Goal: Task Accomplishment & Management: Manage account settings

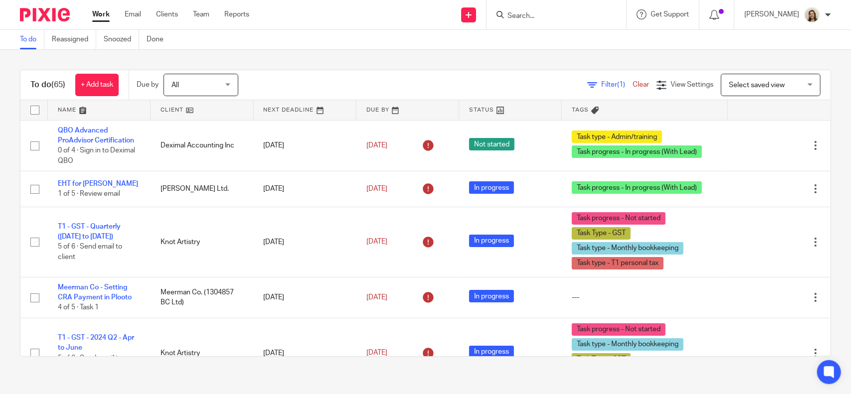
click at [601, 81] on span "Filter (1)" at bounding box center [616, 84] width 31 height 7
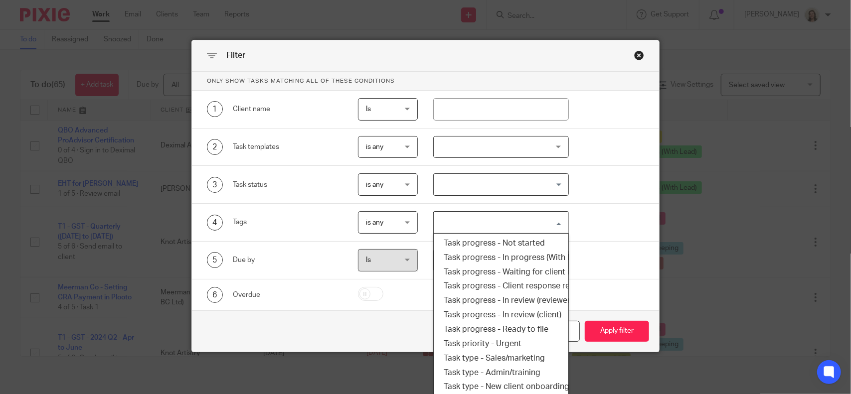
click at [526, 219] on input "Search for option" at bounding box center [499, 222] width 128 height 17
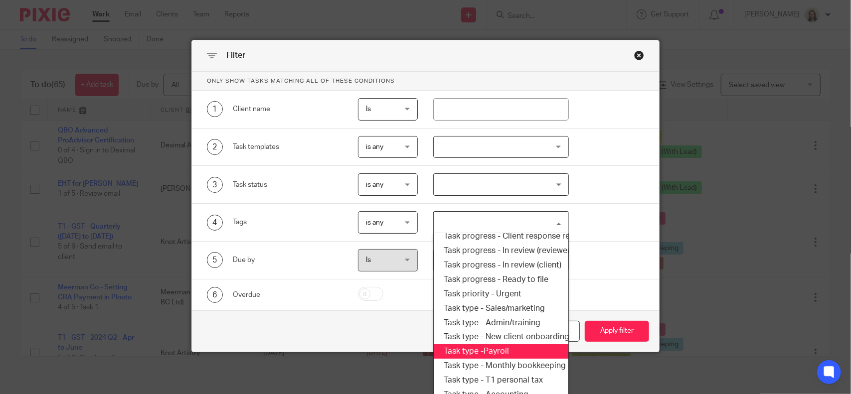
click at [498, 348] on li "Task type -Payroll" at bounding box center [501, 351] width 134 height 14
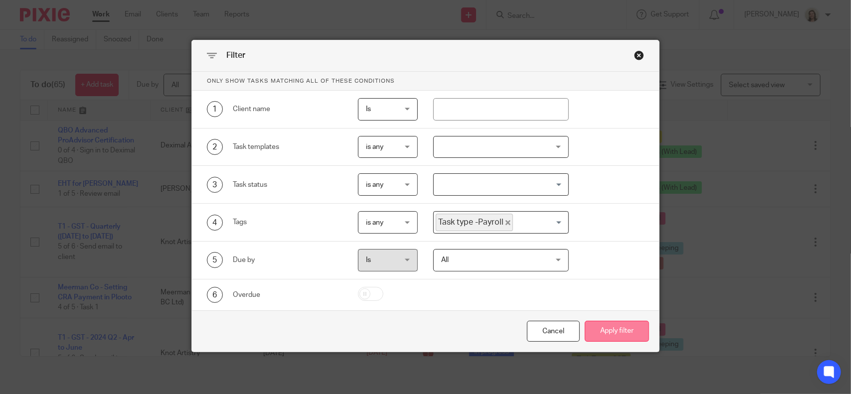
click at [611, 335] on button "Apply filter" at bounding box center [617, 331] width 64 height 21
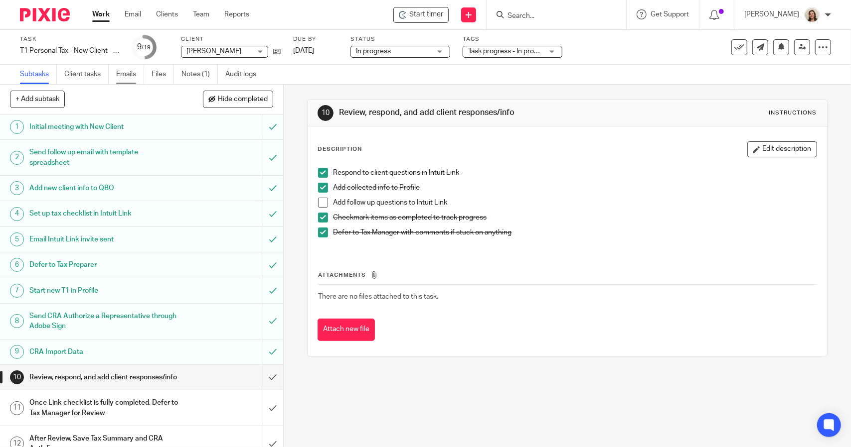
click at [124, 78] on link "Emails" at bounding box center [130, 74] width 28 height 19
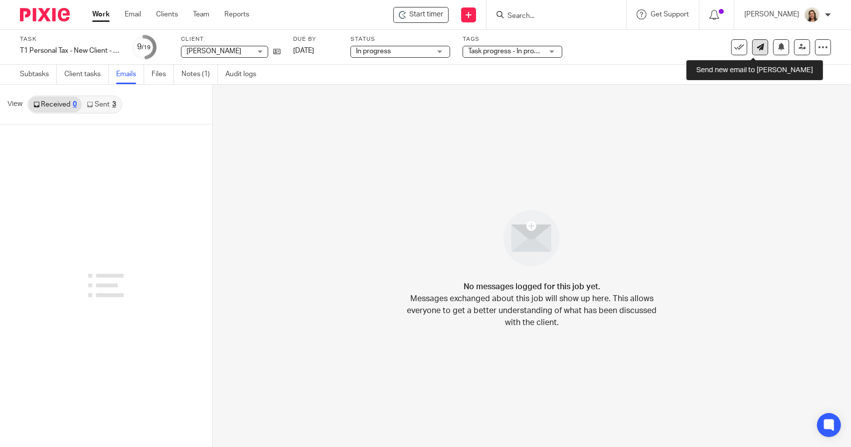
click at [756, 48] on link at bounding box center [760, 47] width 16 height 16
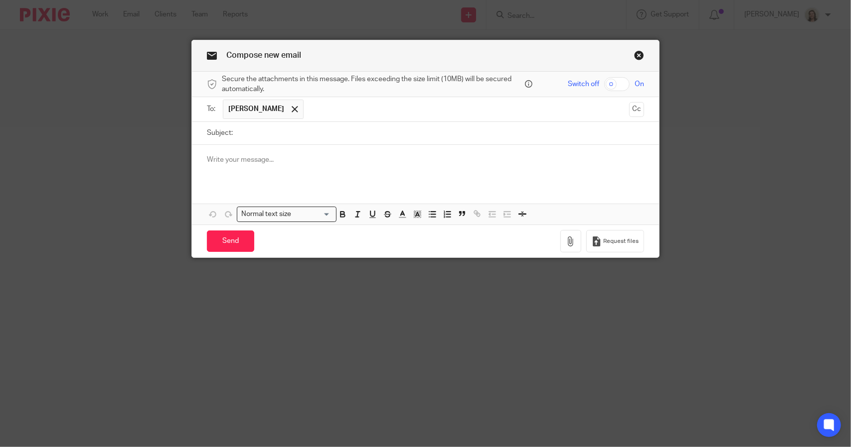
click at [304, 132] on input "Subject:" at bounding box center [441, 133] width 406 height 22
paste input "Update for your 2024 T1 Personal Income Taxes"
type input "Update for your 2024 T1 Personal Income Taxes"
click at [260, 160] on p at bounding box center [425, 160] width 437 height 10
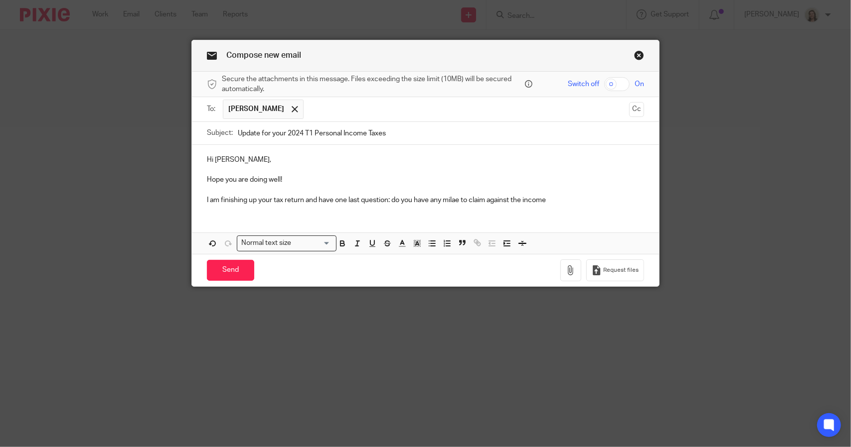
drag, startPoint x: 449, startPoint y: 200, endPoint x: 434, endPoint y: 175, distance: 28.9
click at [434, 175] on p "Hope you are doing well!" at bounding box center [425, 180] width 437 height 10
click at [457, 198] on p "I am finishing up your tax return and have one last question: do you have any m…" at bounding box center [425, 200] width 437 height 10
click at [580, 200] on p "I am finishing up your tax return and have one last question: do you have any m…" at bounding box center [425, 200] width 437 height 10
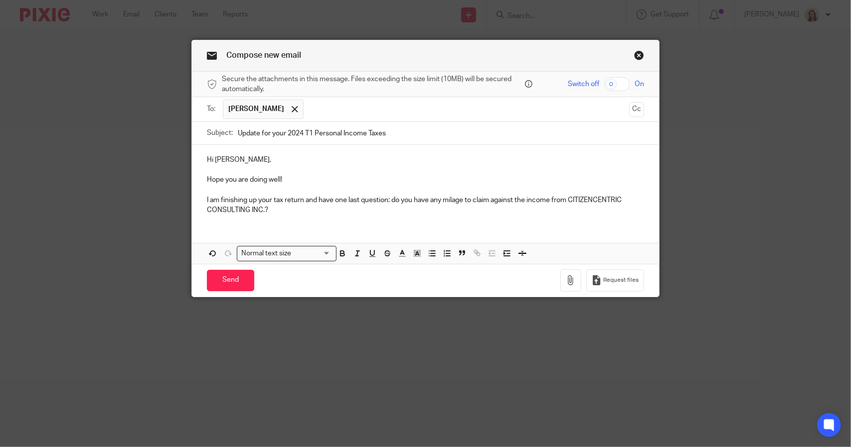
click at [389, 196] on p "I am finishing up your tax return and have one last question: do you have any m…" at bounding box center [425, 205] width 437 height 20
click at [308, 210] on p "I am finishing up your tax return and have one last question - do you have any …" at bounding box center [425, 205] width 437 height 20
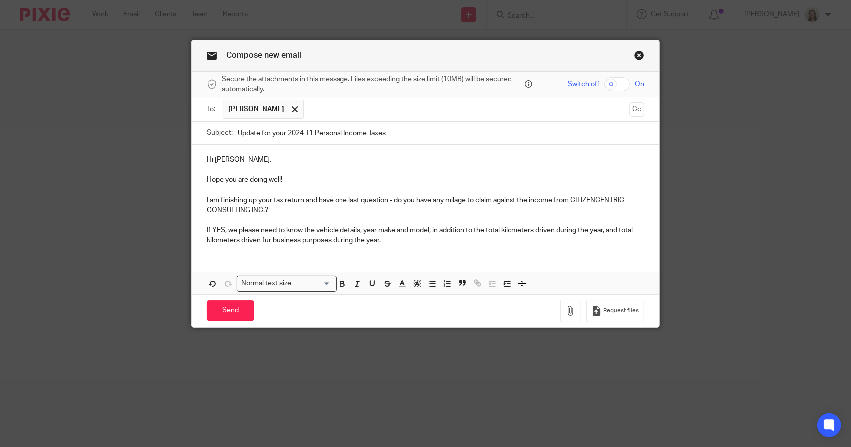
click at [280, 159] on p "Hi Shoshana," at bounding box center [425, 160] width 437 height 10
click at [254, 198] on p "I am finishing up your tax return and have one last question - do you have any …" at bounding box center [425, 205] width 437 height 20
click at [484, 196] on p "I am finishing up preparing your tax return and have one last question - do you…" at bounding box center [425, 205] width 437 height 20
click at [368, 213] on p "I am finishing up preparing your tax return and have one last question - do you…" at bounding box center [425, 205] width 437 height 20
click at [279, 158] on p "Hi Shoshana," at bounding box center [425, 160] width 437 height 10
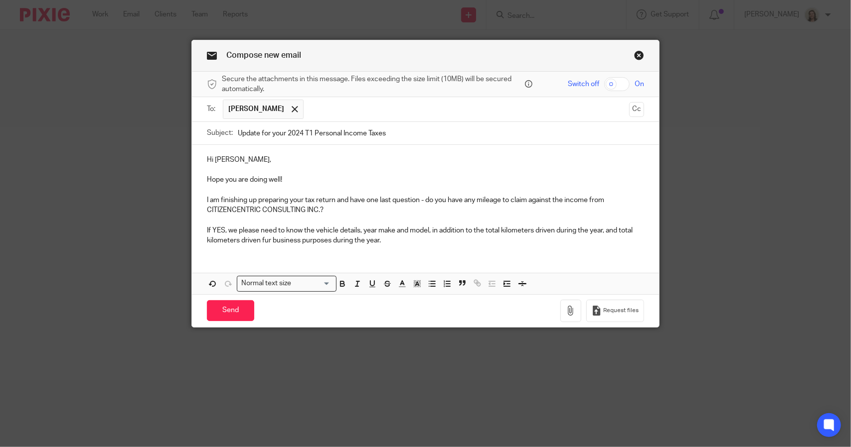
click at [320, 175] on p "Hope you are doing well!" at bounding box center [425, 180] width 437 height 10
click at [343, 208] on p "I am finishing up preparing your tax return and have one last question - do you…" at bounding box center [425, 205] width 437 height 20
click at [472, 228] on p "If YES, we please need to know the vehicle details, year make and model, in add…" at bounding box center [425, 236] width 437 height 20
click at [199, 240] on div "Hi Shoshana, Hope you are doing well! I am finishing up preparing your tax retu…" at bounding box center [425, 199] width 467 height 108
click at [443, 240] on p "If YES, we please need to know the vehicle details, year make and model, in add…" at bounding box center [425, 236] width 437 height 20
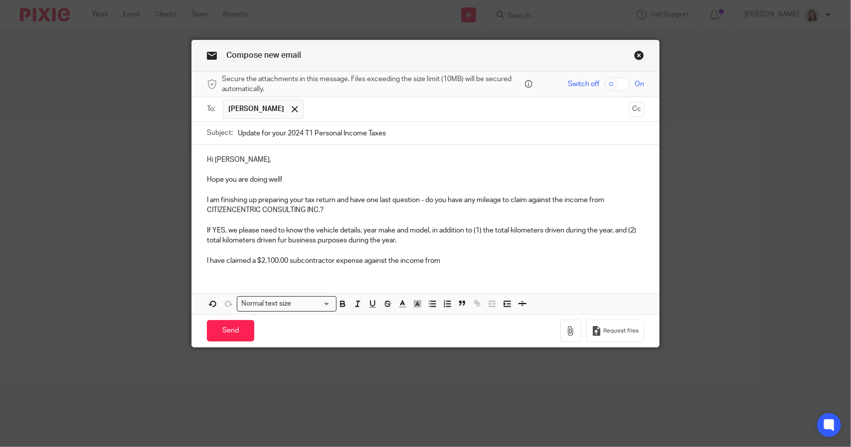
click at [471, 260] on p "I have claimed a $2,100.00 subcontractor expense against the income from" at bounding box center [425, 261] width 437 height 10
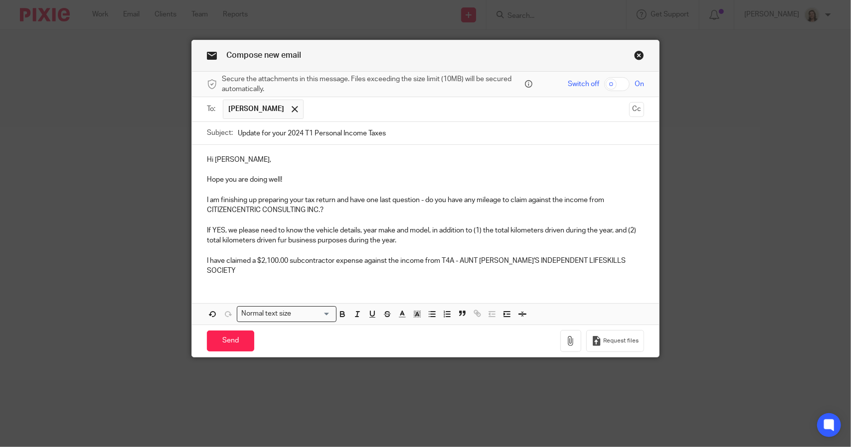
click at [459, 259] on p "I have claimed a $2,100.00 subcontractor expense against the income from T4A - …" at bounding box center [425, 266] width 437 height 20
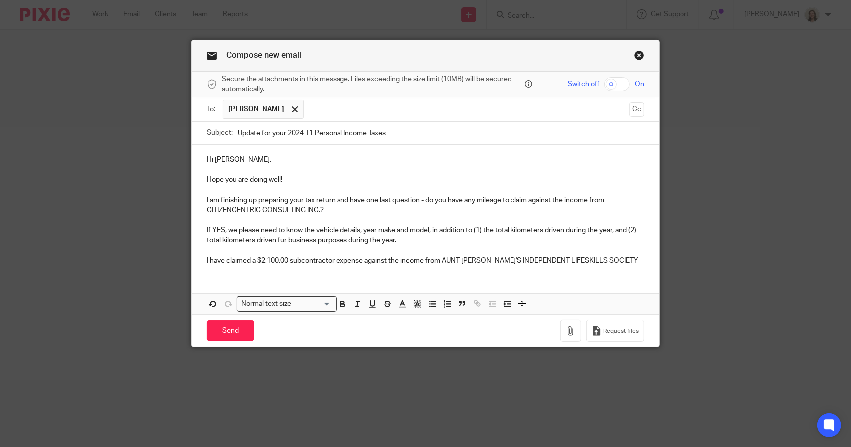
click at [601, 262] on p "I have claimed a $2,100.00 subcontractor expense against the income from AUNT L…" at bounding box center [425, 261] width 437 height 10
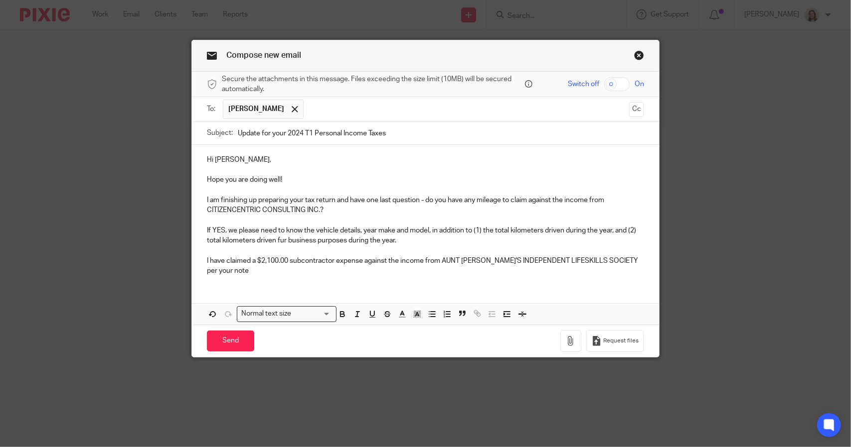
click at [397, 260] on p "I have claimed a $2,100.00 subcontractor expense against the income from AUNT L…" at bounding box center [425, 266] width 437 height 20
click at [304, 267] on p "I have claimed a $2,100.00 subcontractor expense against the $4,200.00 income f…" at bounding box center [425, 266] width 437 height 20
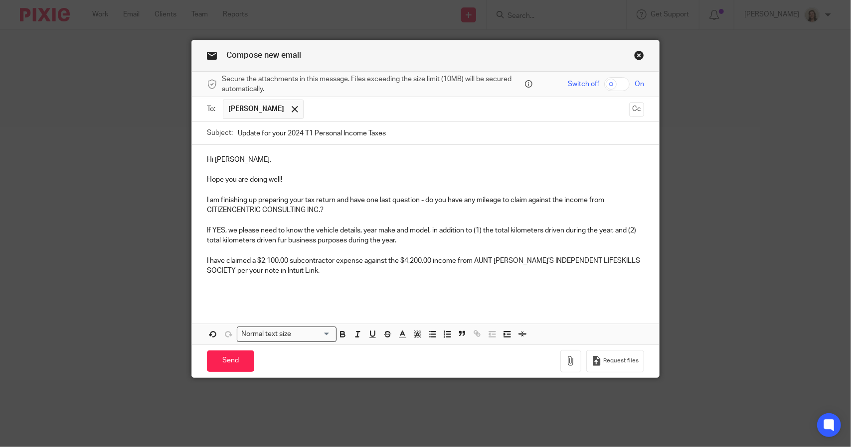
click at [314, 181] on p "Hope you are doing well!" at bounding box center [425, 180] width 437 height 10
click at [458, 179] on p "Hope you are doing well! Thank you for the updates in Intuit Link." at bounding box center [425, 180] width 437 height 10
click at [285, 272] on p "I have claimed a $2,100.00 subcontractor expense against the $4,200.00 income f…" at bounding box center [425, 266] width 437 height 20
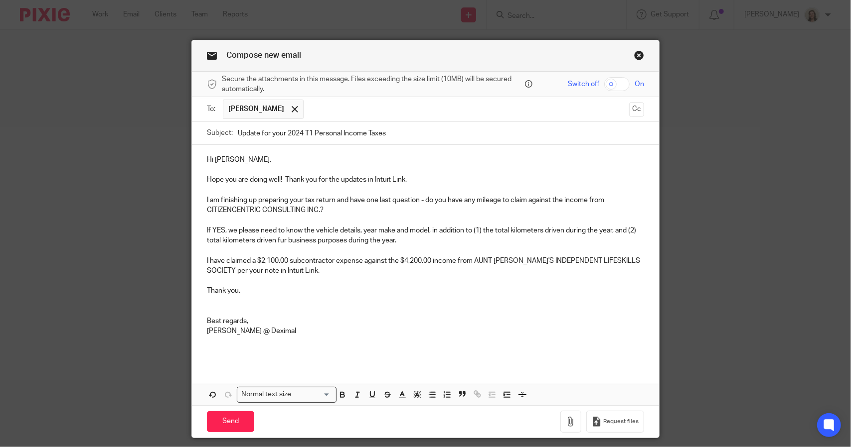
click at [251, 157] on p "Hi Shoshana," at bounding box center [425, 160] width 437 height 10
click at [417, 178] on p "Hope you are doing well! Thank you for the updates in Intuit Link." at bounding box center [425, 180] width 437 height 10
click at [337, 209] on p "I am finishing up preparing your tax return and have one last question - do you…" at bounding box center [425, 205] width 437 height 20
click at [405, 242] on p "If YES, we please need to know the vehicle details, year make and model, in add…" at bounding box center [425, 236] width 437 height 20
click at [345, 270] on p "I have claimed a $2,100.00 subcontractor expense against the $4,200.00 income f…" at bounding box center [425, 266] width 437 height 20
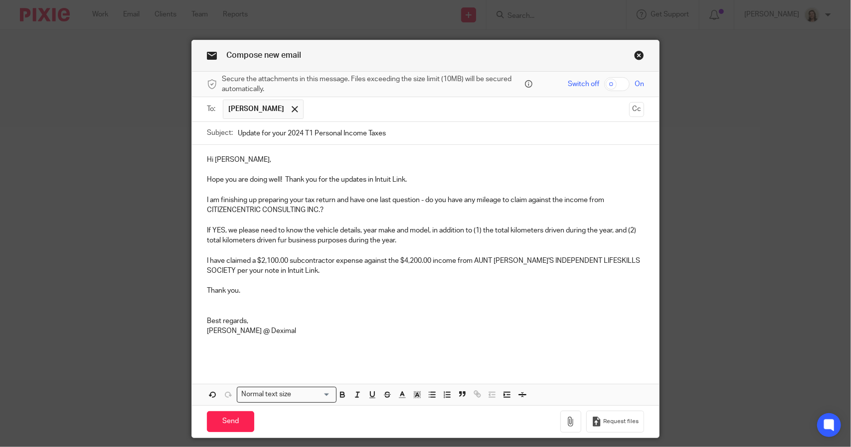
click at [251, 290] on p "Thank you." at bounding box center [425, 291] width 437 height 10
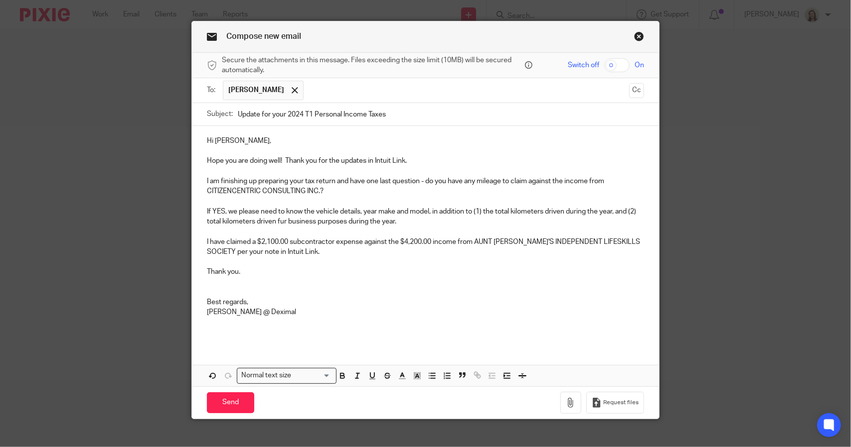
scroll to position [29, 0]
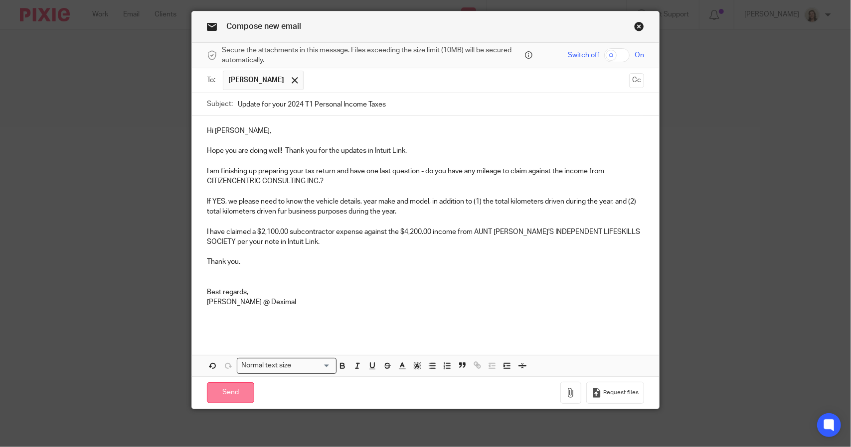
click at [232, 384] on input "Send" at bounding box center [230, 393] width 47 height 21
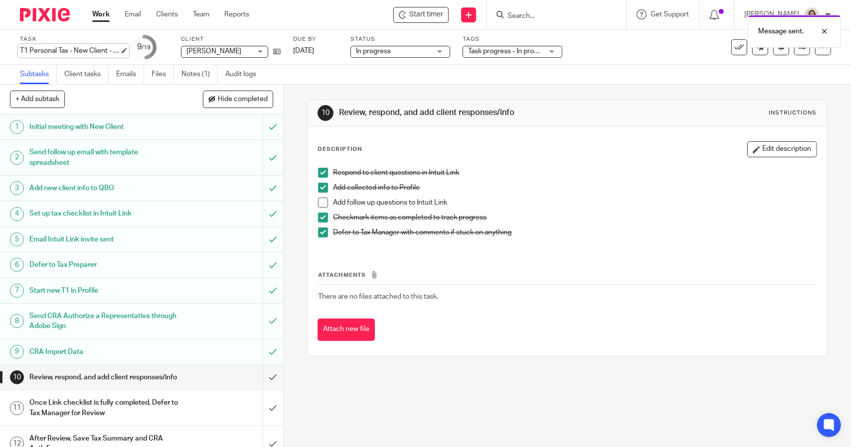
click at [95, 48] on div "T1 Personal Tax - New Client - 2024 Save T1 Personal Tax - New Client - 2024" at bounding box center [70, 51] width 100 height 10
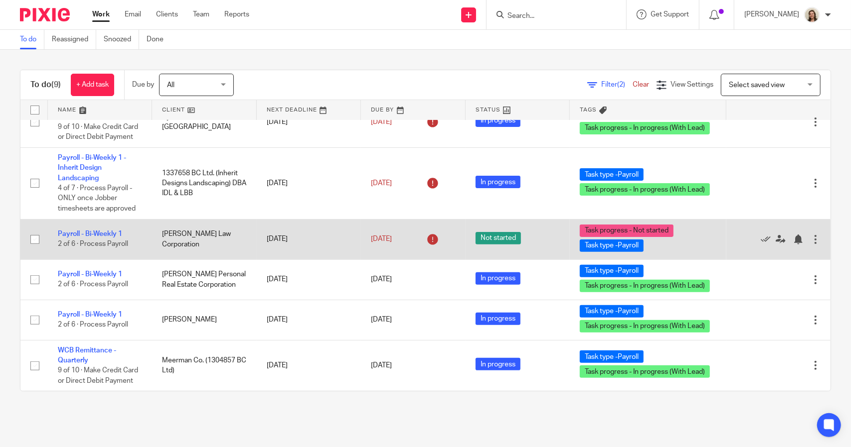
scroll to position [199, 0]
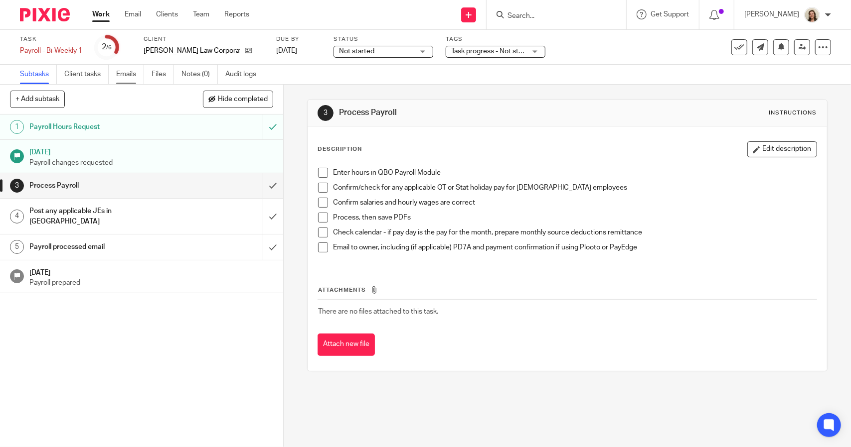
click at [136, 71] on link "Emails" at bounding box center [130, 74] width 28 height 19
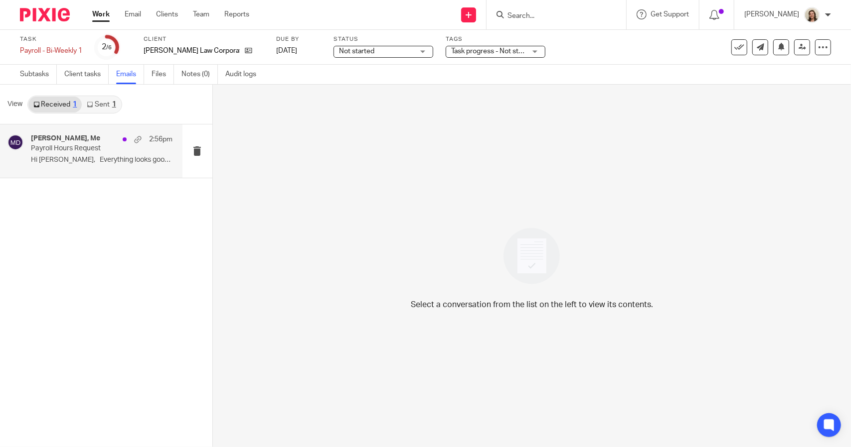
click at [53, 139] on h4 "[PERSON_NAME], Me" at bounding box center [65, 139] width 69 height 8
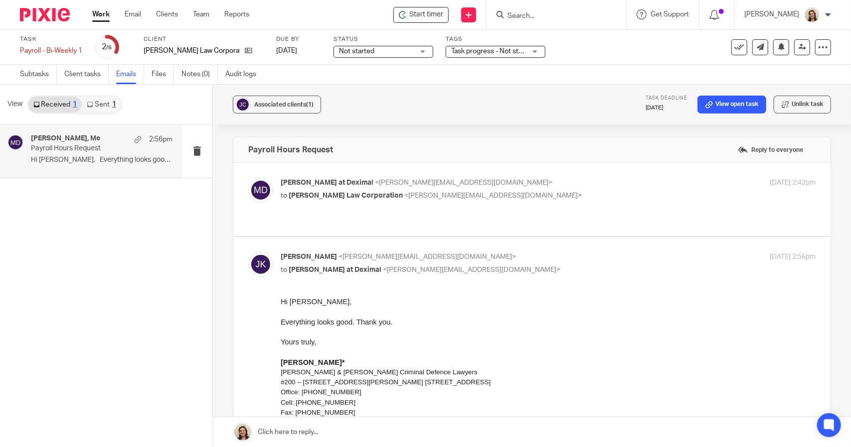
click at [369, 204] on div "Morgan at Deximal <morgan@deximal.ca> to Joshua Krueger Law Corporation <josh@c…" at bounding box center [531, 199] width 567 height 43
click at [472, 188] on div "Morgan at Deximal <morgan@deximal.ca> to Joshua Krueger Law Corporation <josh@c…" at bounding box center [459, 189] width 357 height 23
checkbox input "true"
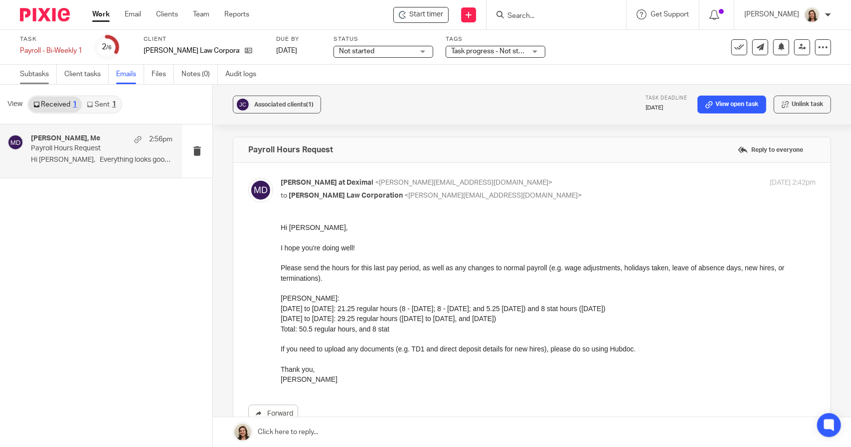
click at [35, 75] on link "Subtasks" at bounding box center [38, 74] width 37 height 19
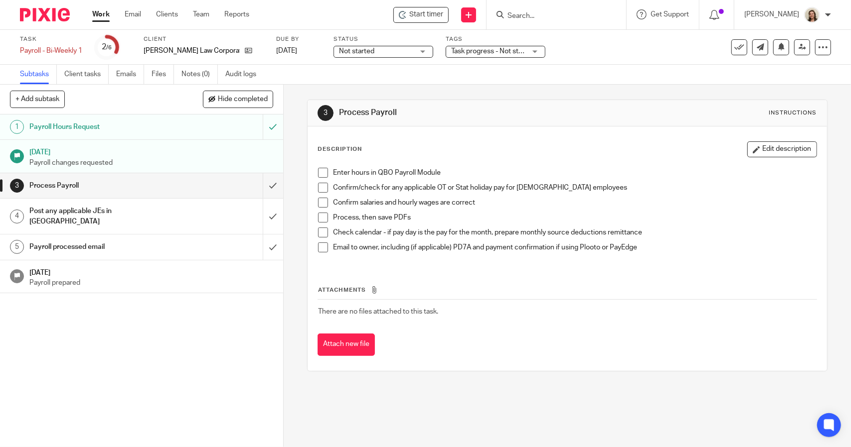
click at [318, 176] on span at bounding box center [323, 173] width 10 height 10
click at [321, 187] on span at bounding box center [323, 188] width 10 height 10
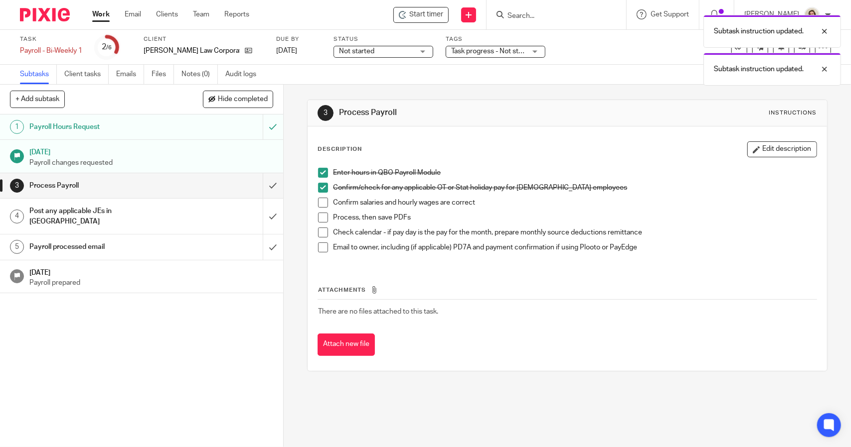
click at [323, 203] on span at bounding box center [323, 203] width 10 height 10
click at [322, 215] on span at bounding box center [323, 218] width 10 height 10
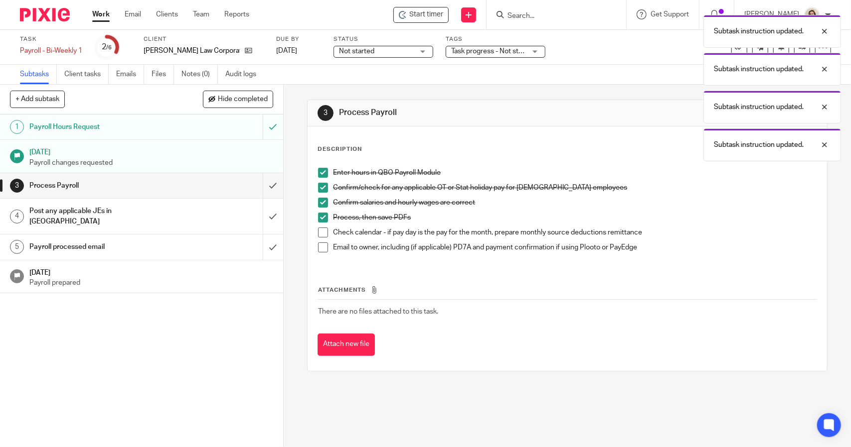
click at [322, 232] on span at bounding box center [323, 233] width 10 height 10
click at [322, 249] on span at bounding box center [323, 248] width 10 height 10
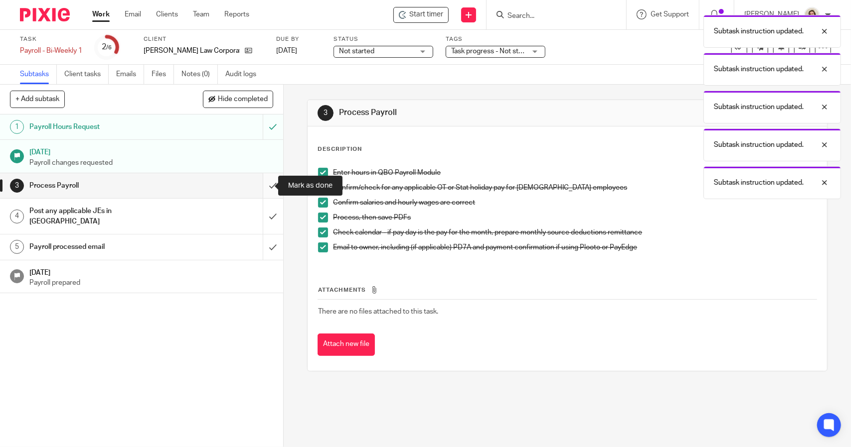
click at [262, 188] on input "submit" at bounding box center [141, 185] width 283 height 25
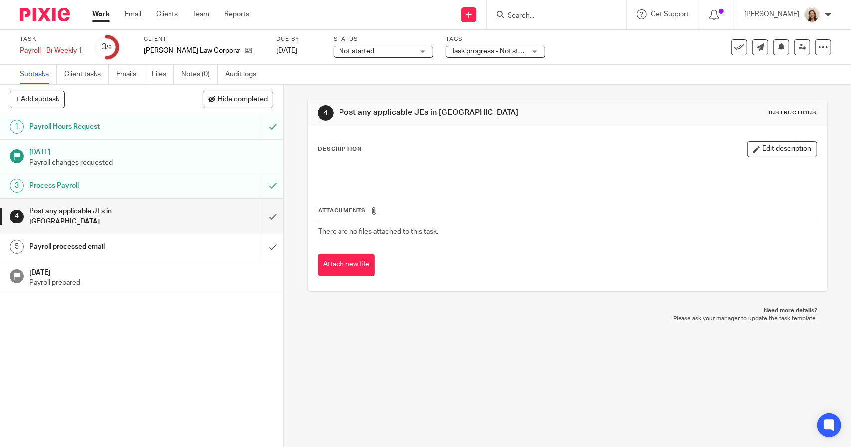
click at [354, 53] on span "Not started" at bounding box center [356, 51] width 35 height 7
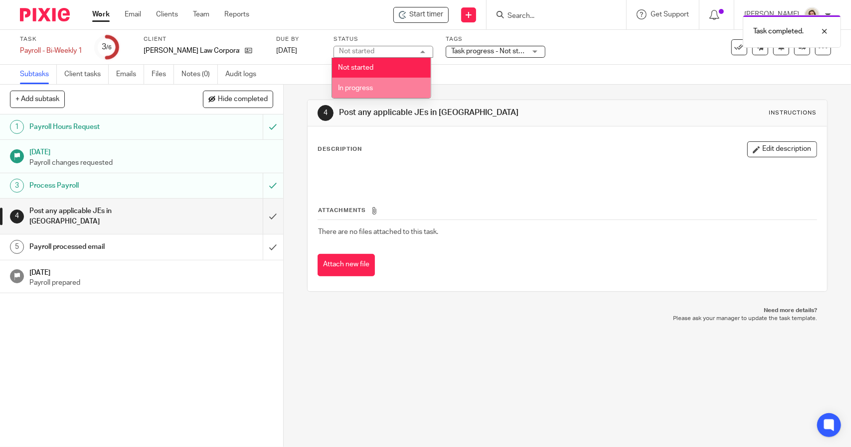
click at [368, 86] on span "In progress" at bounding box center [355, 88] width 35 height 7
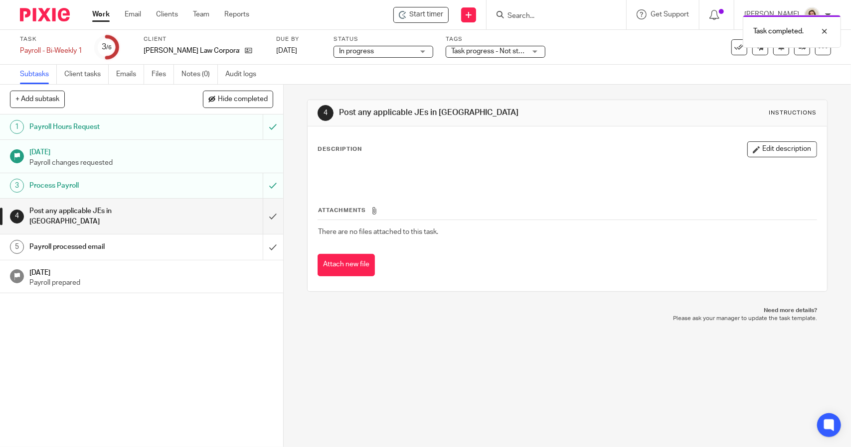
click at [509, 44] on div "Task completed." at bounding box center [634, 29] width 416 height 38
click at [513, 50] on span "Task progress - Not started + 1" at bounding box center [498, 51] width 95 height 7
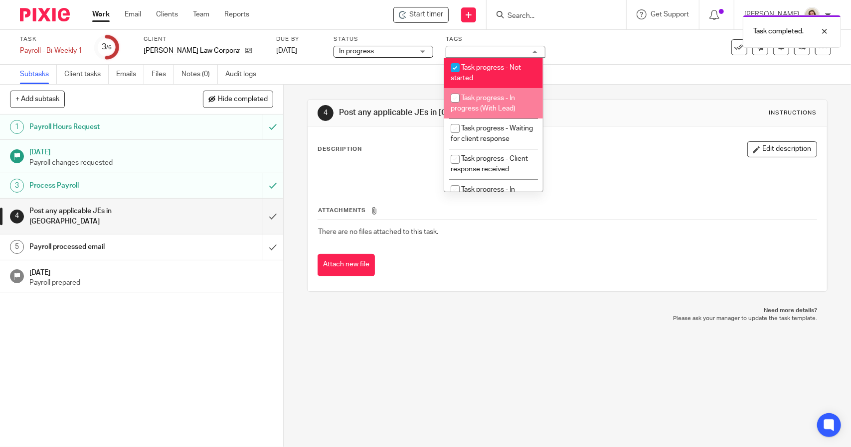
click at [516, 91] on li "Task progress - In progress (With Lead)" at bounding box center [493, 103] width 99 height 30
checkbox input "true"
click at [515, 75] on li "Task progress - Not started" at bounding box center [493, 73] width 99 height 30
checkbox input "false"
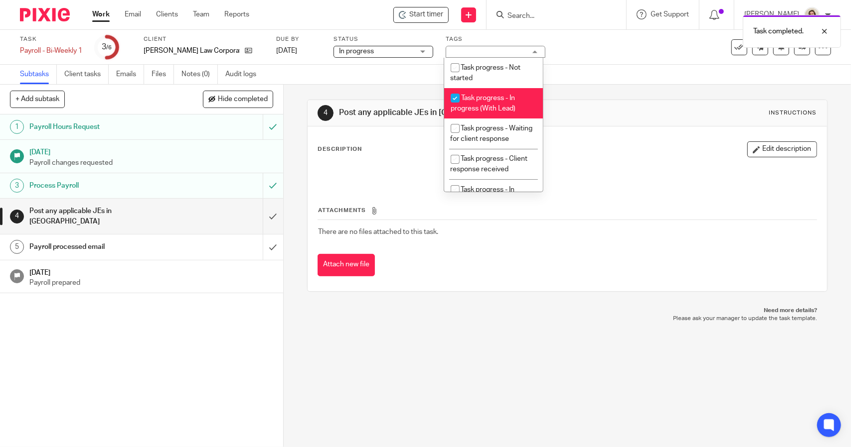
click at [560, 79] on div "Subtasks Client tasks Emails Files Notes (0) Audit logs" at bounding box center [425, 75] width 851 height 20
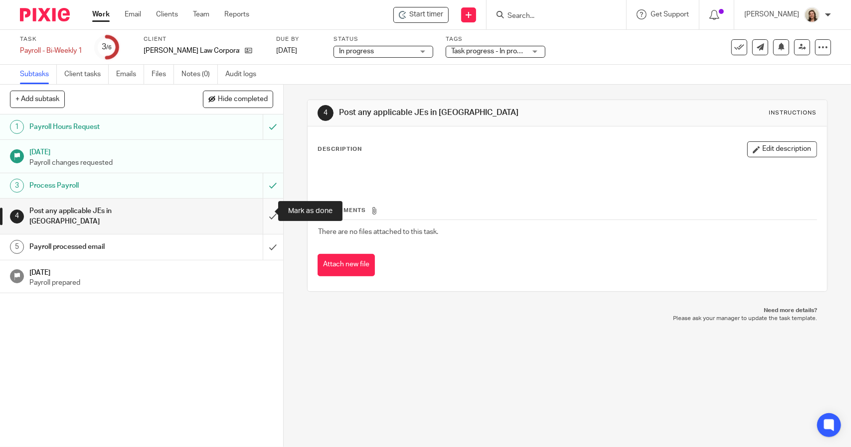
click at [262, 211] on input "submit" at bounding box center [141, 216] width 283 height 35
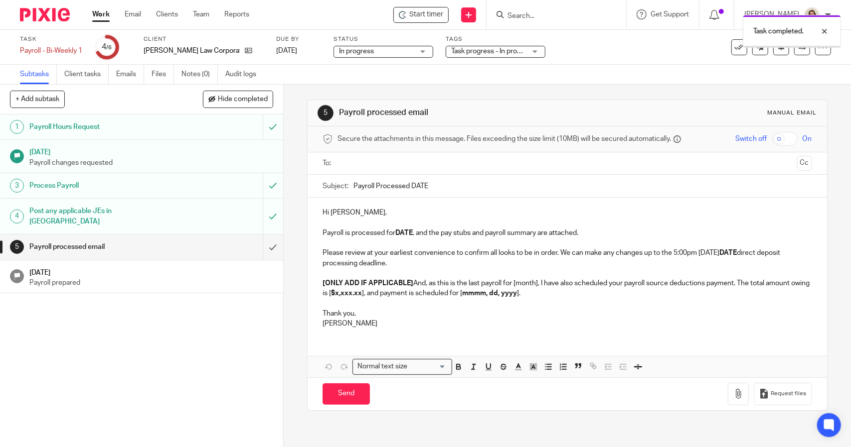
click at [440, 182] on input "Payroll Processed DATE" at bounding box center [582, 186] width 458 height 22
type input "Payroll Processed [DATE]"
click at [411, 230] on strong "DATE" at bounding box center [403, 233] width 17 height 7
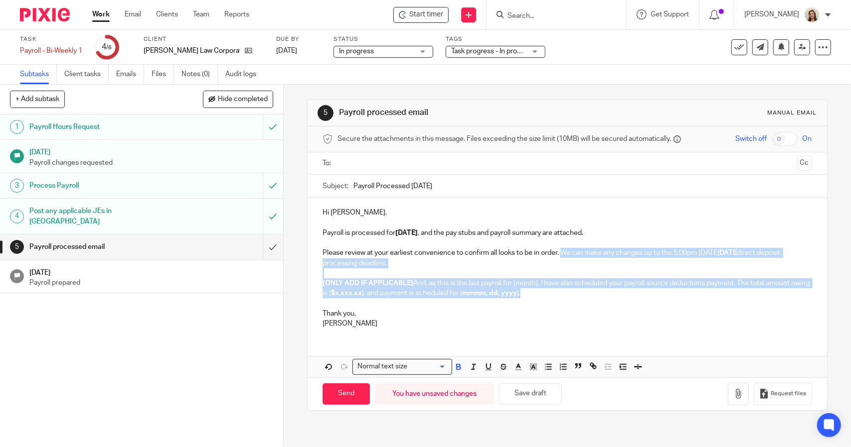
drag, startPoint x: 552, startPoint y: 296, endPoint x: 560, endPoint y: 253, distance: 43.7
click at [560, 253] on div "Hi [PERSON_NAME], Payroll is processed for [DATE] , and the pay stubs and payro…" at bounding box center [566, 267] width 519 height 139
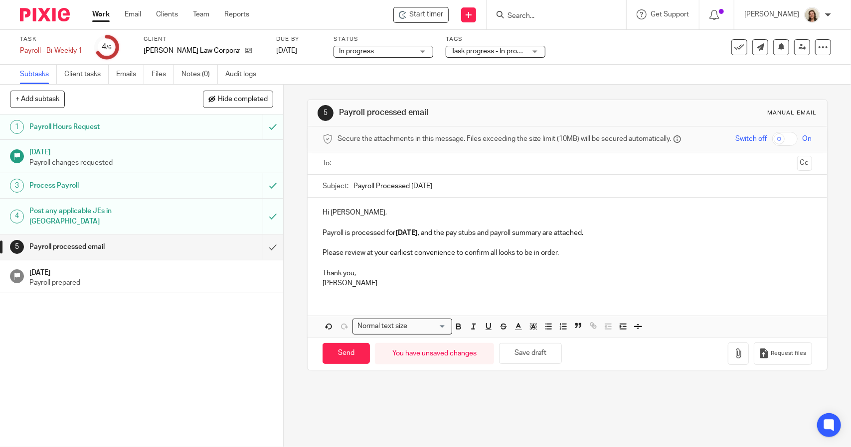
click at [339, 263] on p at bounding box center [566, 264] width 489 height 10
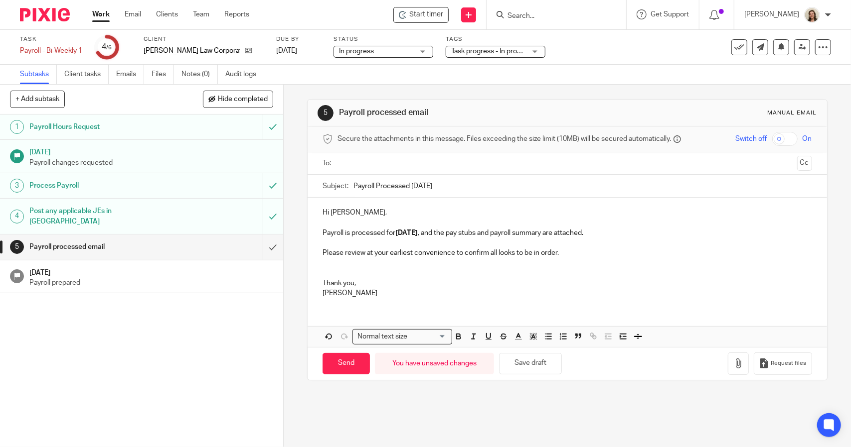
click at [313, 294] on div "Hi [PERSON_NAME], Payroll is processed for [DATE] , and the pay stubs and payro…" at bounding box center [566, 252] width 519 height 108
click at [322, 270] on p at bounding box center [566, 274] width 489 height 10
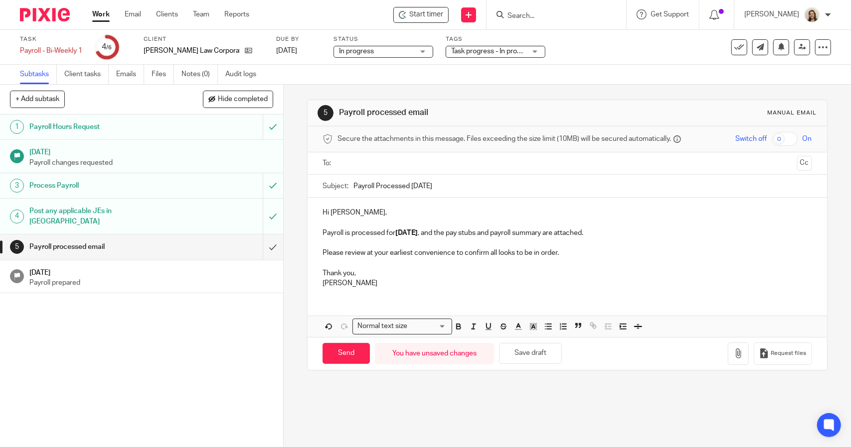
click at [317, 283] on div "Hi [PERSON_NAME], Payroll is processed for [DATE] , and the pay stubs and payro…" at bounding box center [566, 247] width 519 height 98
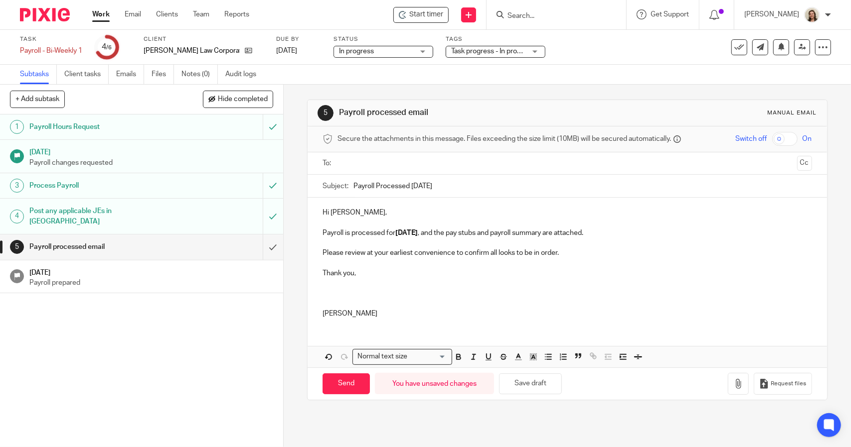
click at [325, 306] on p at bounding box center [566, 304] width 489 height 10
click at [523, 384] on button "Save draft" at bounding box center [530, 384] width 63 height 21
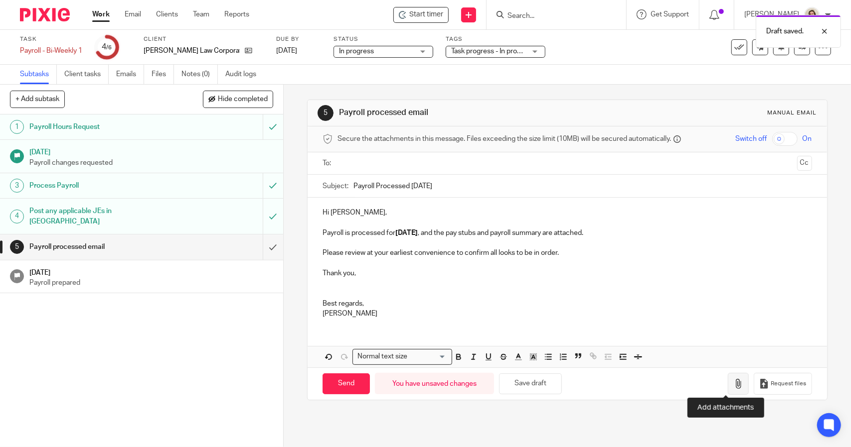
click at [733, 383] on icon "button" at bounding box center [738, 384] width 10 height 10
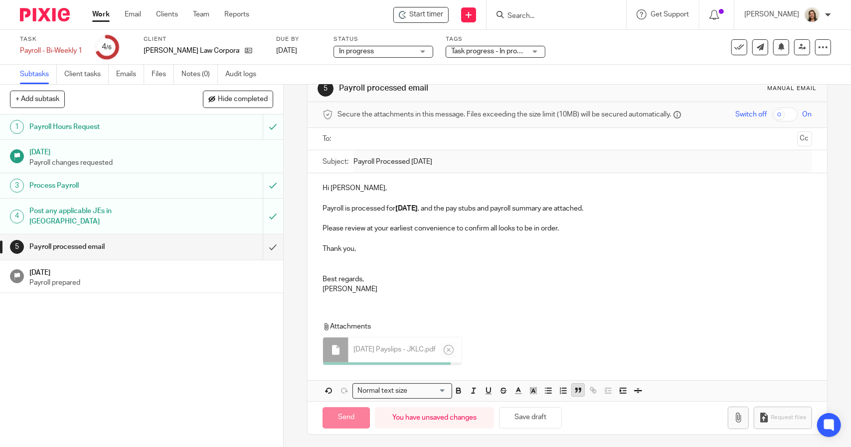
scroll to position [22, 0]
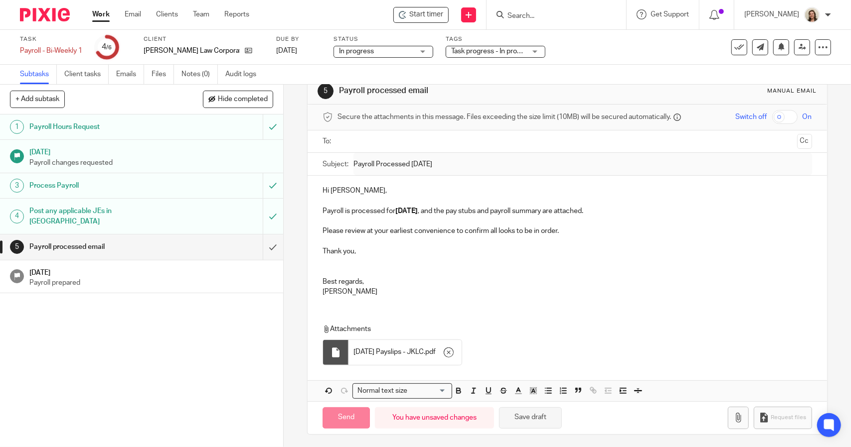
click at [548, 415] on button "Save draft" at bounding box center [530, 418] width 63 height 21
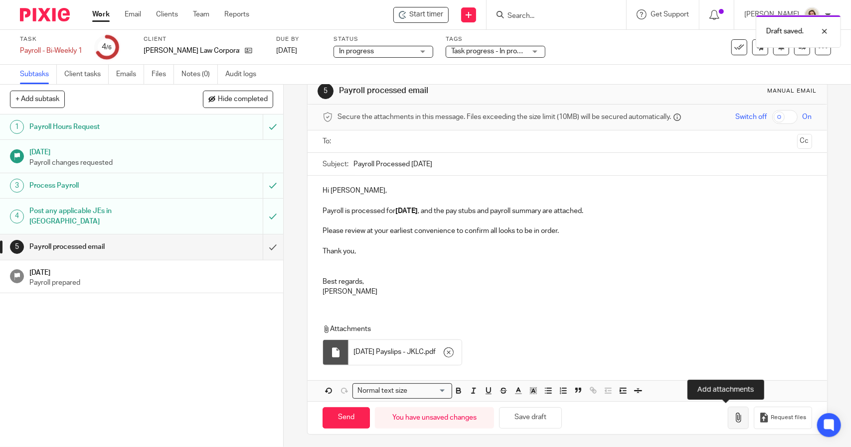
click at [733, 417] on icon "button" at bounding box center [738, 418] width 10 height 10
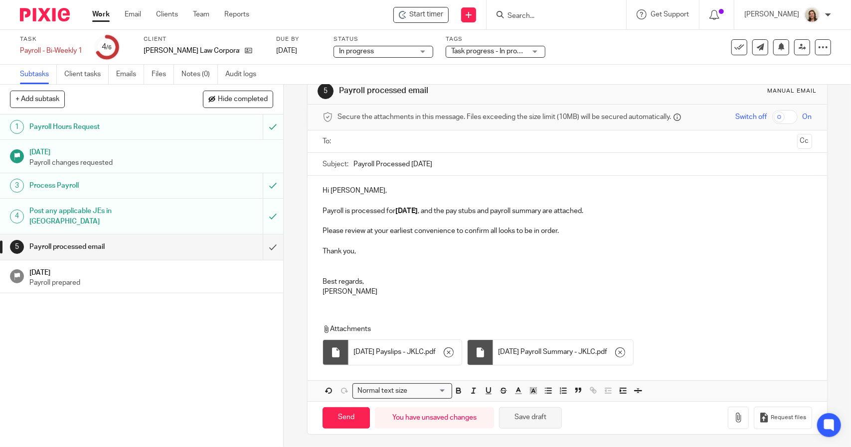
click at [543, 415] on button "Save draft" at bounding box center [530, 418] width 63 height 21
click at [370, 144] on input "text" at bounding box center [566, 141] width 451 height 11
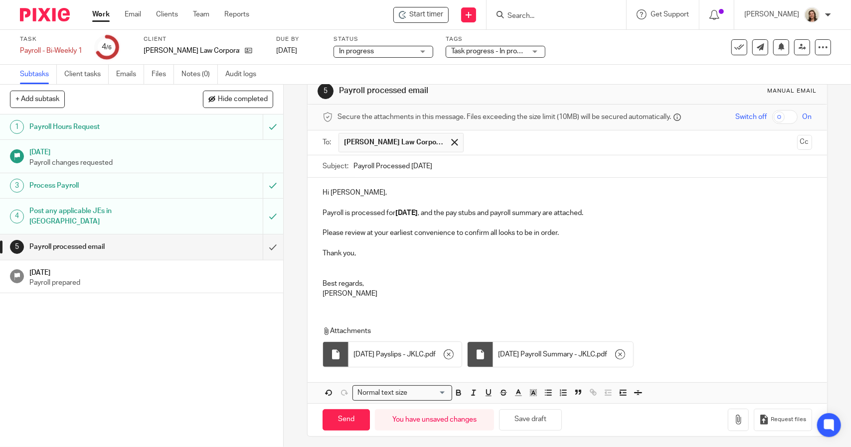
click at [394, 192] on p "Hi Joshua," at bounding box center [566, 193] width 489 height 10
click at [614, 210] on p "Payroll is processed for 2025.10.17 , and the pay stubs and payroll summary are…" at bounding box center [566, 213] width 489 height 10
click at [605, 231] on p "Please review at your earliest convenience to confirm all looks to be in order." at bounding box center [566, 233] width 489 height 10
click at [427, 259] on p at bounding box center [566, 264] width 489 height 10
click at [372, 198] on p at bounding box center [566, 203] width 489 height 10
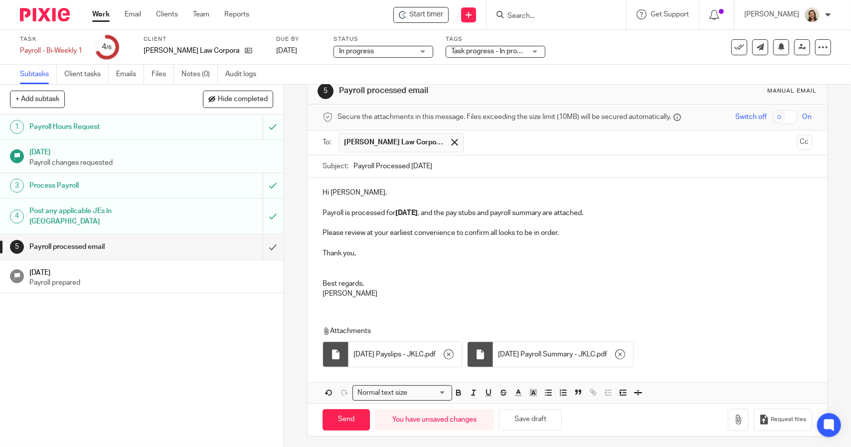
click at [641, 213] on p "Payroll is processed for 2025.10.17 , and the pay stubs and payroll summary are…" at bounding box center [566, 213] width 489 height 10
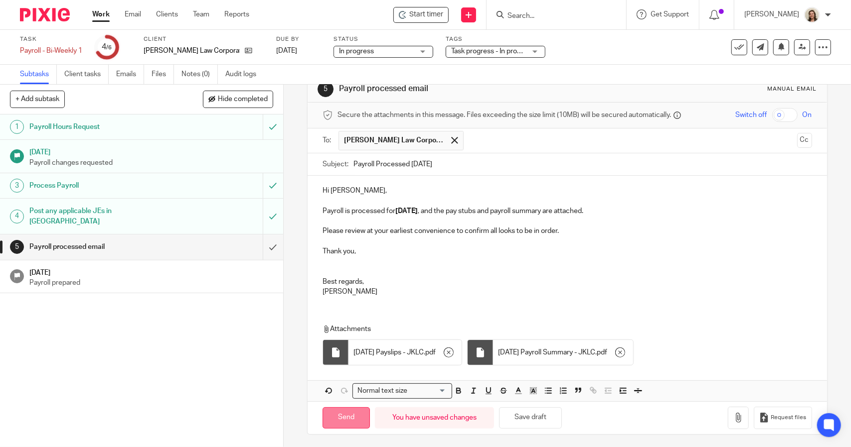
click at [354, 422] on input "Send" at bounding box center [345, 418] width 47 height 21
click at [62, 49] on div "Payroll - Bi-Weekly 1 Save Payroll - Bi-Weekly 1" at bounding box center [51, 51] width 62 height 10
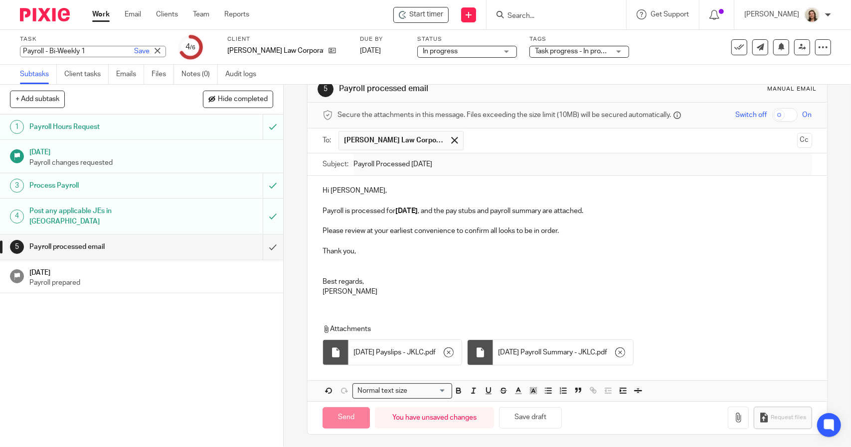
type input "Sent"
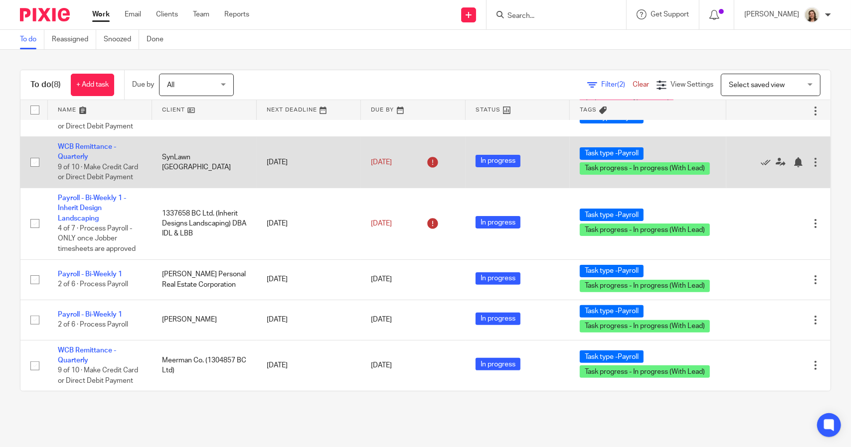
scroll to position [197, 0]
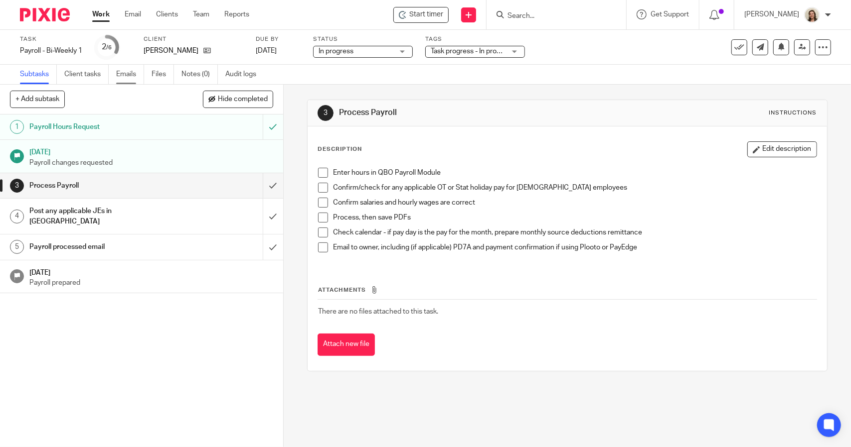
click at [124, 74] on link "Emails" at bounding box center [130, 74] width 28 height 19
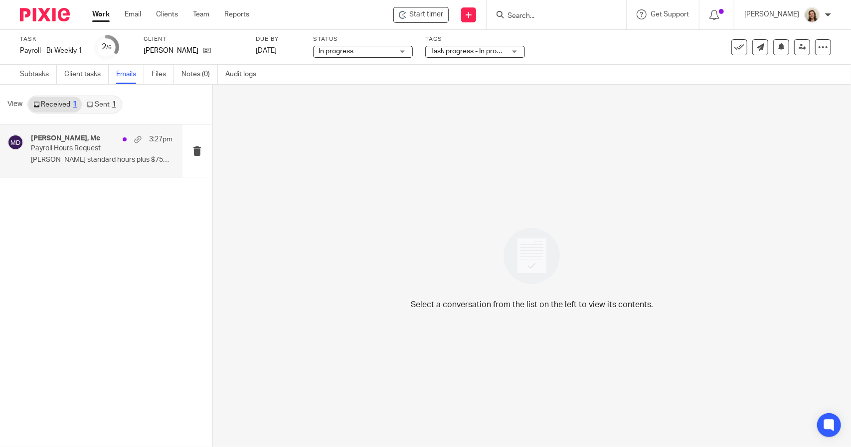
click at [65, 161] on p "Keith standard hours plus $750 commission ..." at bounding box center [102, 160] width 142 height 8
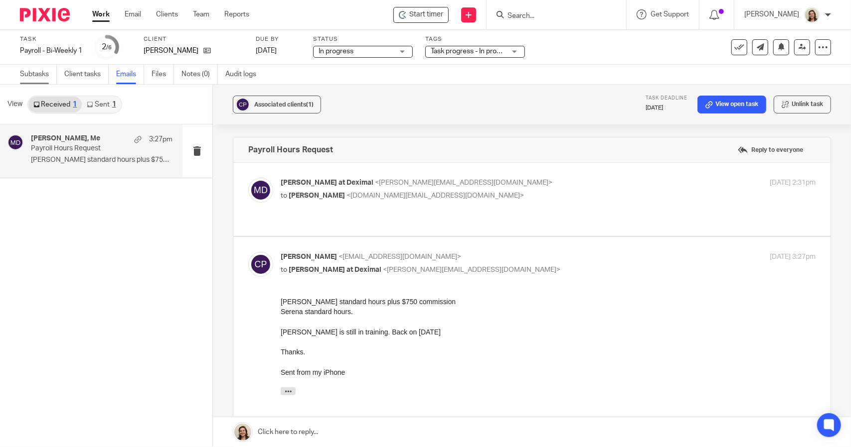
click at [37, 69] on link "Subtasks" at bounding box center [38, 74] width 37 height 19
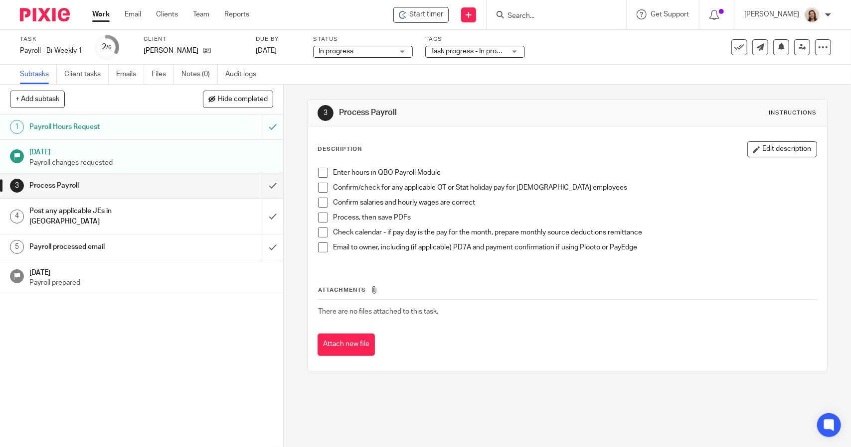
click at [320, 173] on span at bounding box center [323, 173] width 10 height 10
click at [320, 189] on span at bounding box center [323, 188] width 10 height 10
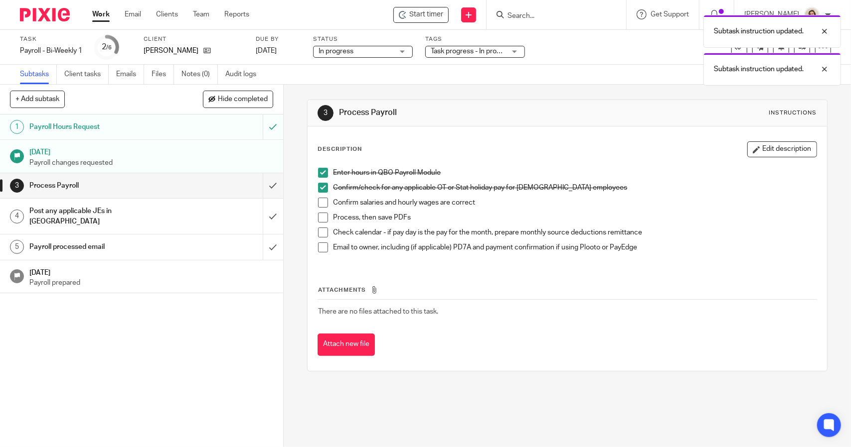
click at [321, 203] on span at bounding box center [323, 203] width 10 height 10
click at [320, 218] on span at bounding box center [323, 218] width 10 height 10
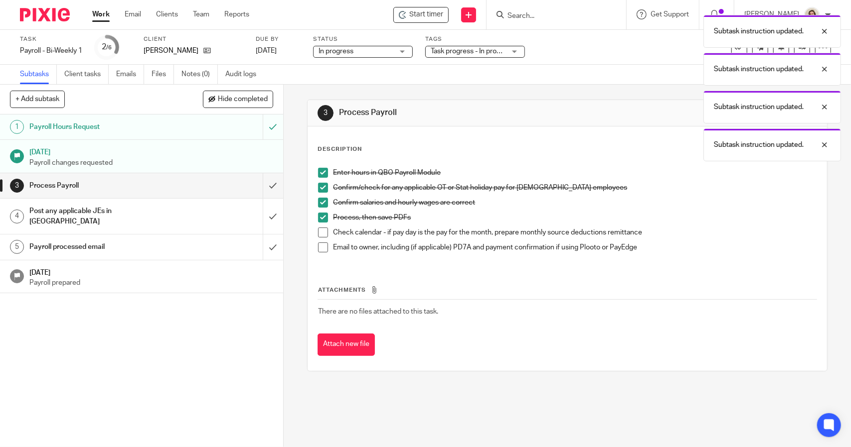
click at [319, 234] on span at bounding box center [323, 233] width 10 height 10
click at [322, 251] on span at bounding box center [323, 248] width 10 height 10
click at [60, 48] on div "Payroll - Bi-Weekly 1 Save Payroll - Bi-Weekly 1" at bounding box center [51, 51] width 62 height 10
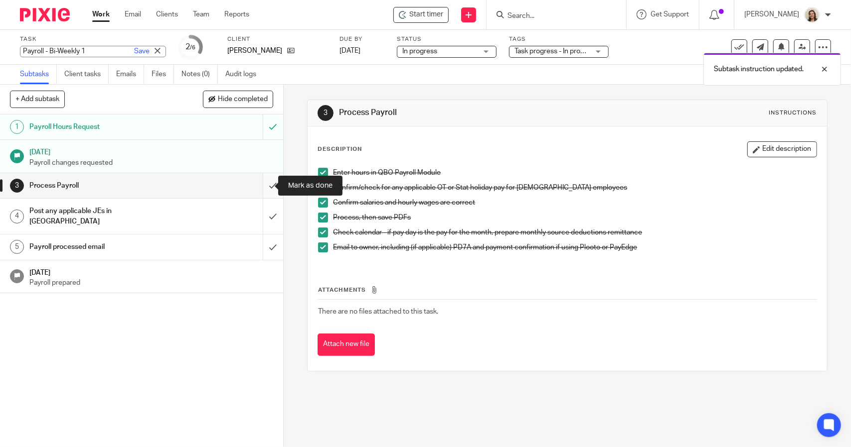
click at [257, 182] on input "submit" at bounding box center [141, 185] width 283 height 25
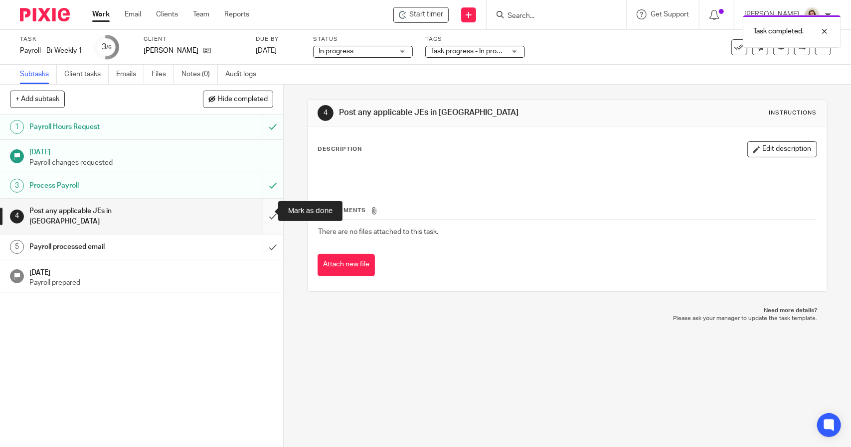
click at [270, 209] on input "submit" at bounding box center [141, 216] width 283 height 35
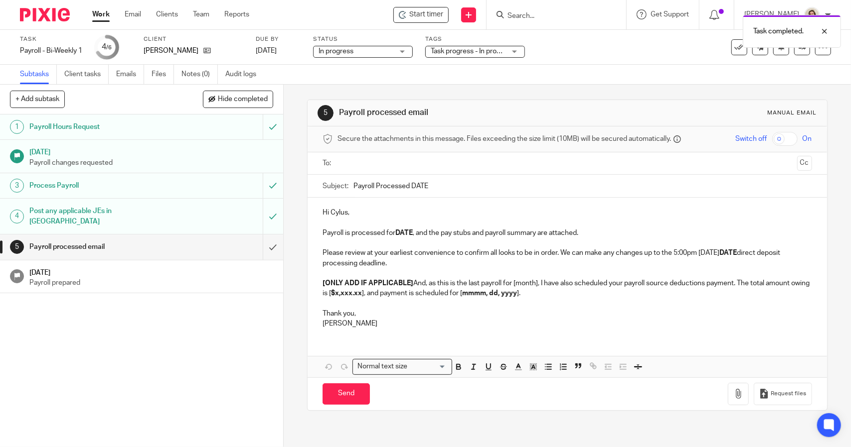
click at [455, 182] on input "Payroll Processed DATE" at bounding box center [582, 186] width 458 height 22
type input "Payroll Processed [DATE]"
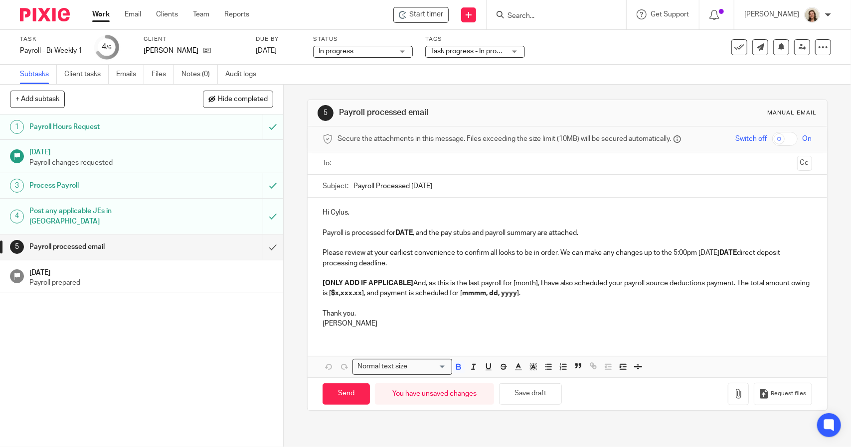
click at [408, 235] on strong "DATE" at bounding box center [403, 233] width 17 height 7
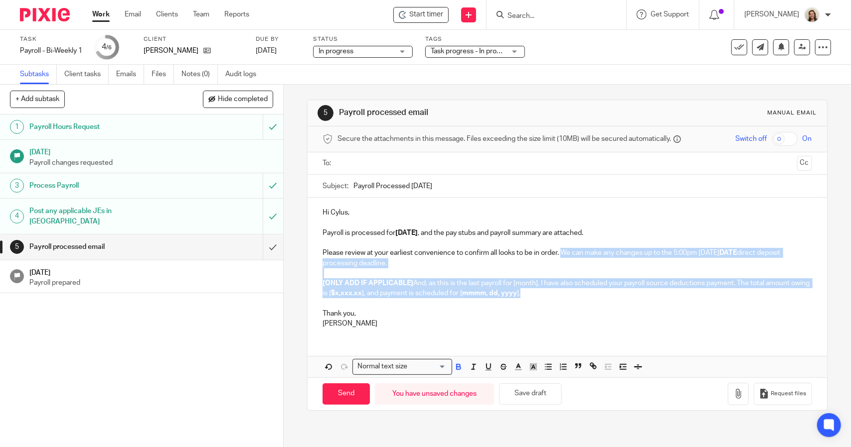
drag, startPoint x: 555, startPoint y: 293, endPoint x: 560, endPoint y: 255, distance: 38.3
click at [560, 255] on div "Hi Cylus, Payroll is processed for 2025.10.17 , and the pay stubs and payroll s…" at bounding box center [566, 267] width 519 height 139
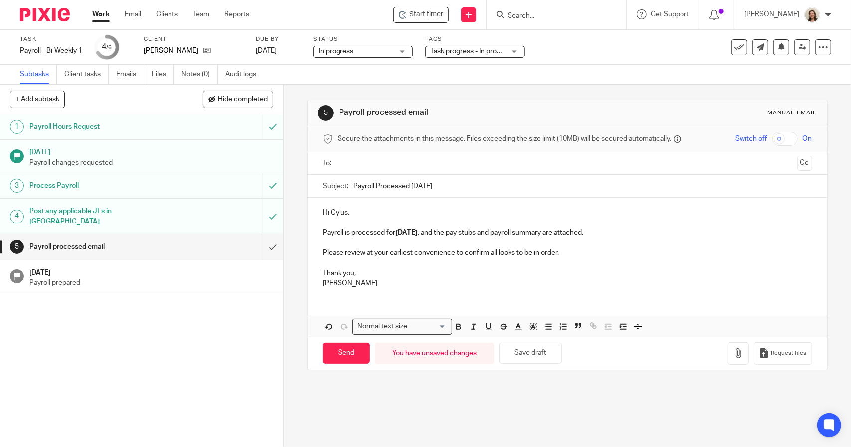
click at [354, 213] on p "Hi Cylus," at bounding box center [566, 213] width 489 height 10
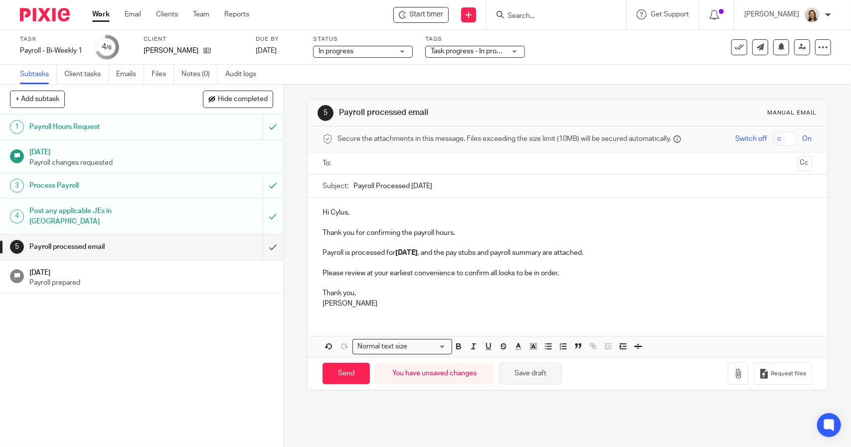
click at [536, 375] on button "Save draft" at bounding box center [530, 373] width 63 height 21
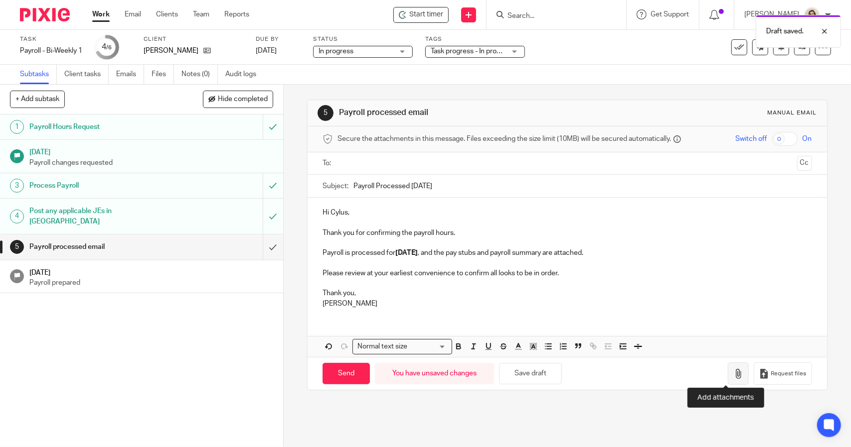
click at [733, 374] on icon "button" at bounding box center [738, 374] width 10 height 10
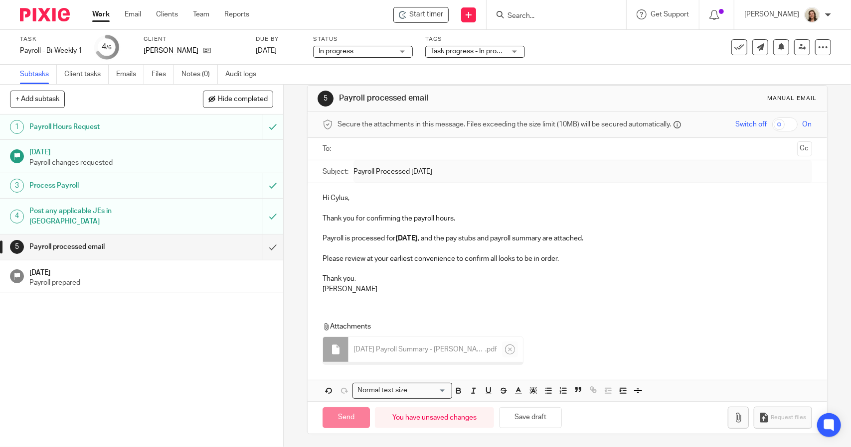
scroll to position [12, 0]
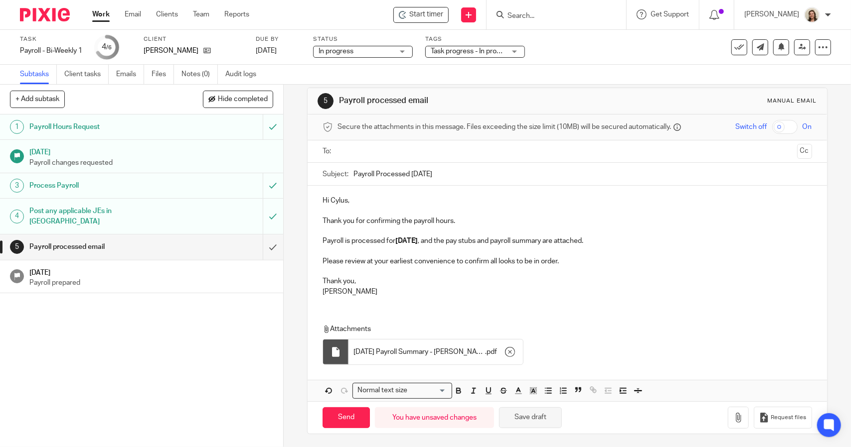
click at [542, 420] on button "Save draft" at bounding box center [530, 418] width 63 height 21
click at [728, 421] on button "button" at bounding box center [738, 418] width 21 height 22
click at [384, 157] on ul at bounding box center [567, 152] width 458 height 16
click at [383, 153] on input "text" at bounding box center [566, 151] width 451 height 11
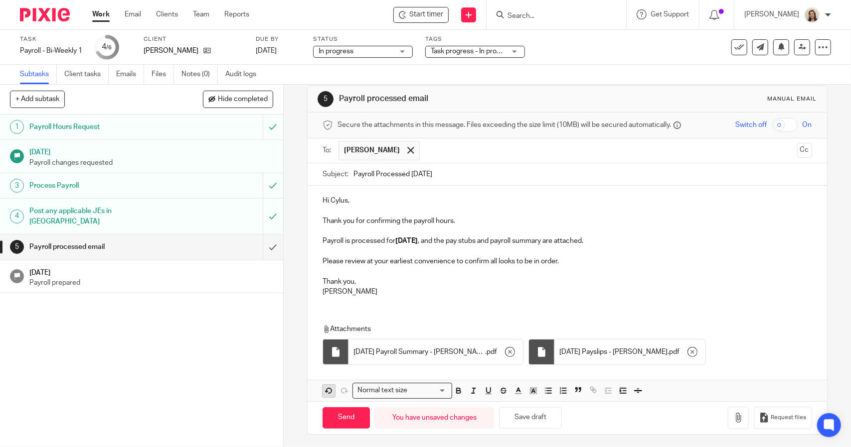
drag, startPoint x: 337, startPoint y: 413, endPoint x: 323, endPoint y: 388, distance: 29.2
click at [338, 413] on input "Send" at bounding box center [345, 418] width 47 height 21
click at [59, 47] on div "Payroll - Bi-Weekly 1 Save Payroll - Bi-Weekly 1" at bounding box center [51, 51] width 62 height 10
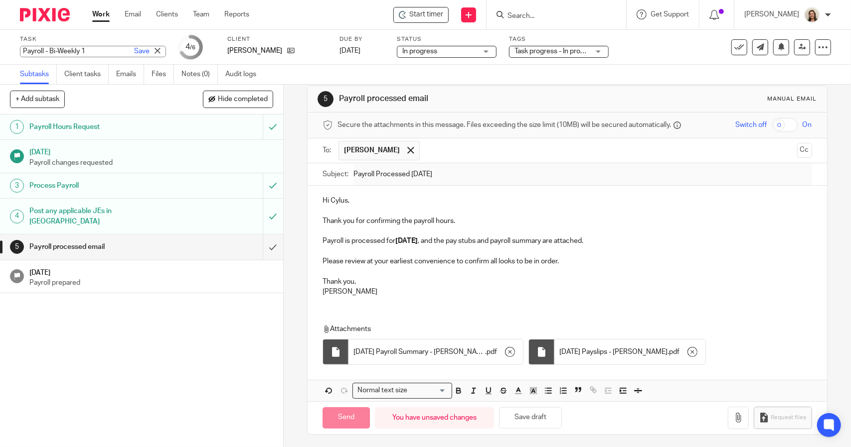
type input "Sent"
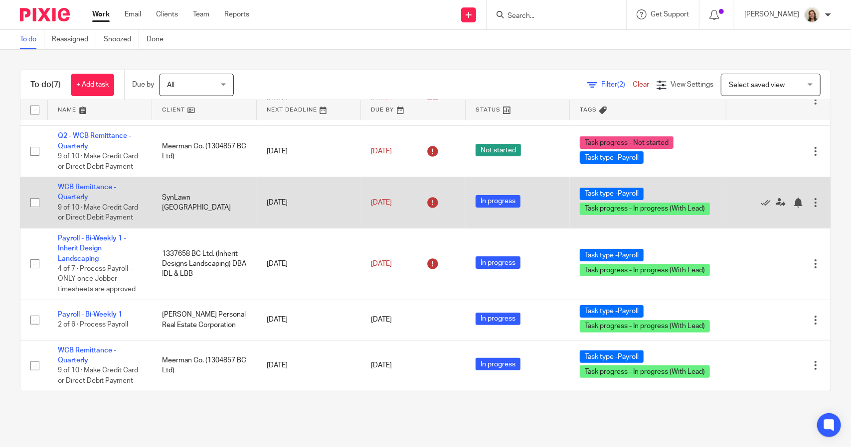
scroll to position [157, 0]
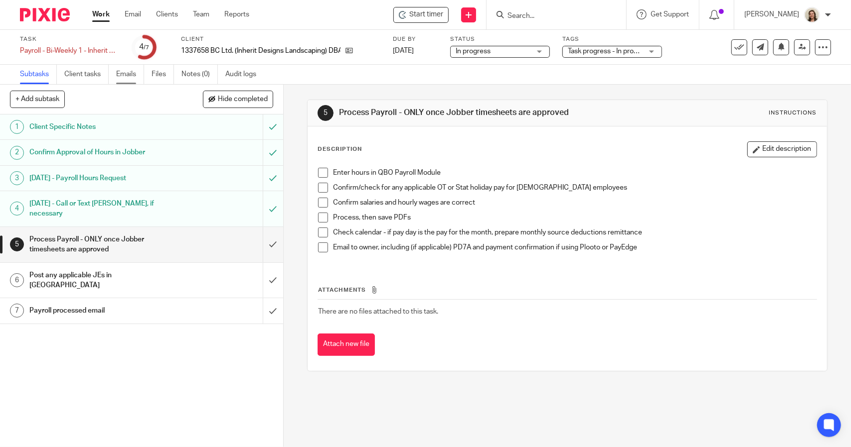
click at [123, 74] on link "Emails" at bounding box center [130, 74] width 28 height 19
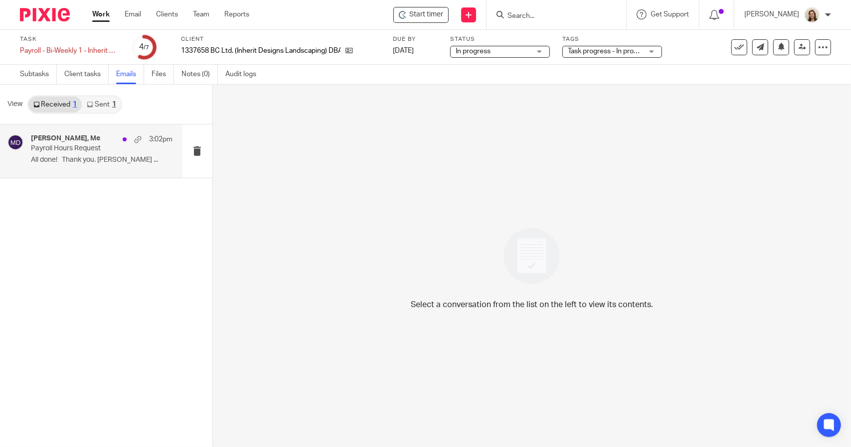
click at [49, 159] on p "All done! Thank you. Joshua ..." at bounding box center [102, 160] width 142 height 8
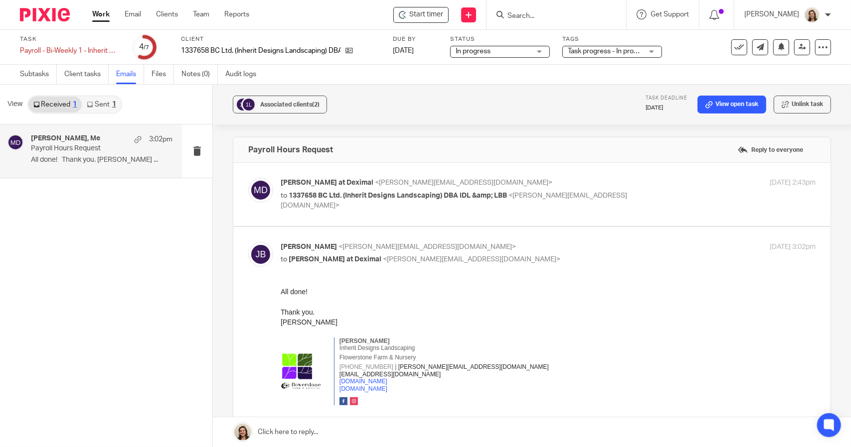
click at [460, 215] on label at bounding box center [531, 194] width 597 height 63
click at [248, 178] on input "checkbox" at bounding box center [248, 177] width 0 height 0
checkbox input "true"
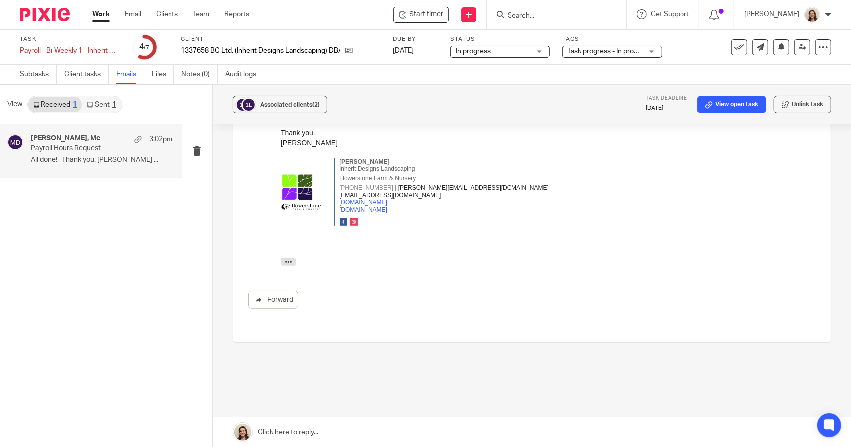
scroll to position [299, 0]
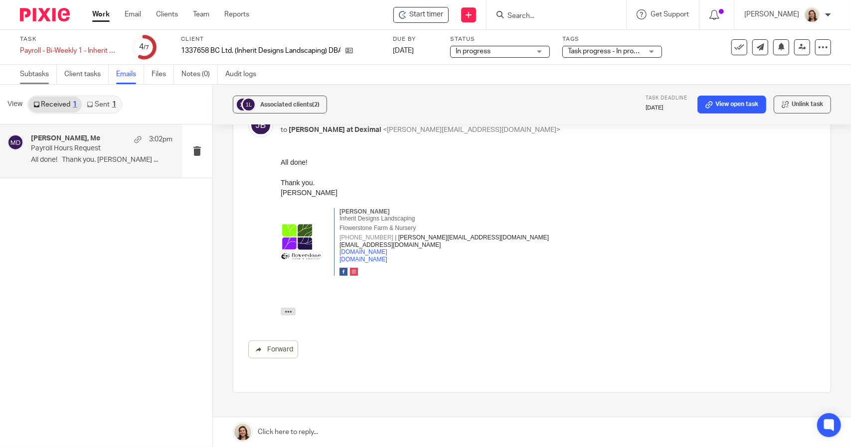
click at [23, 75] on link "Subtasks" at bounding box center [38, 74] width 37 height 19
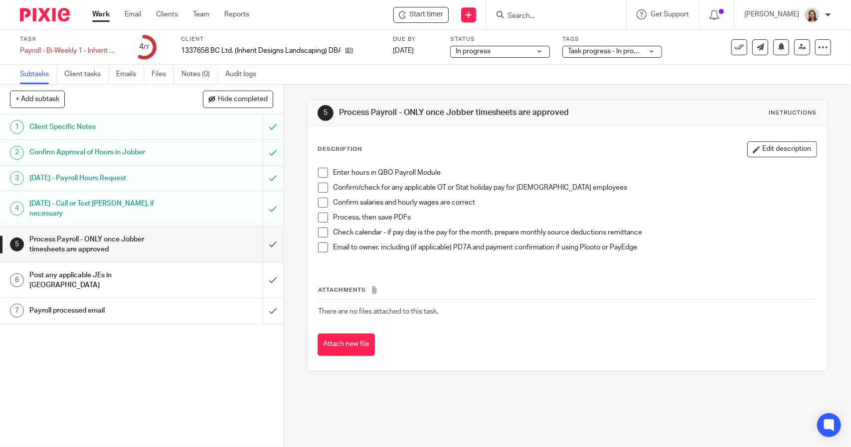
click at [322, 173] on span at bounding box center [323, 173] width 10 height 10
click at [319, 185] on span at bounding box center [323, 188] width 10 height 10
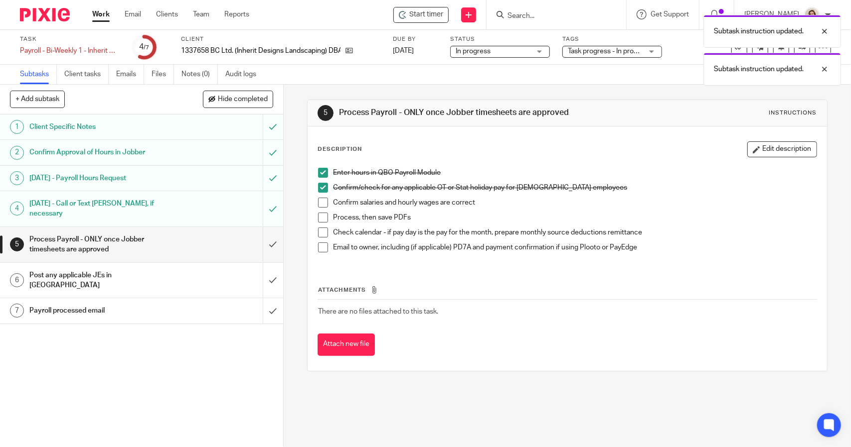
click at [320, 198] on span at bounding box center [323, 203] width 10 height 10
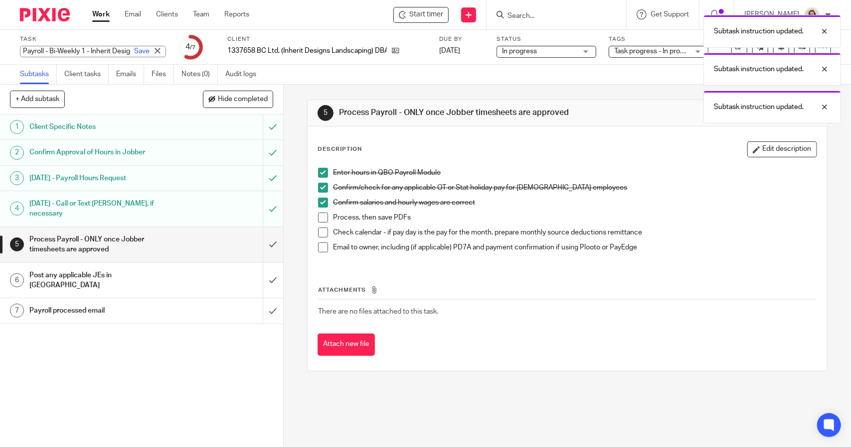
click at [99, 48] on div "Payroll - Bi-Weekly 1 - Inherit Design Landscaping Save Payroll - Bi-Weekly 1 -…" at bounding box center [93, 51] width 146 height 11
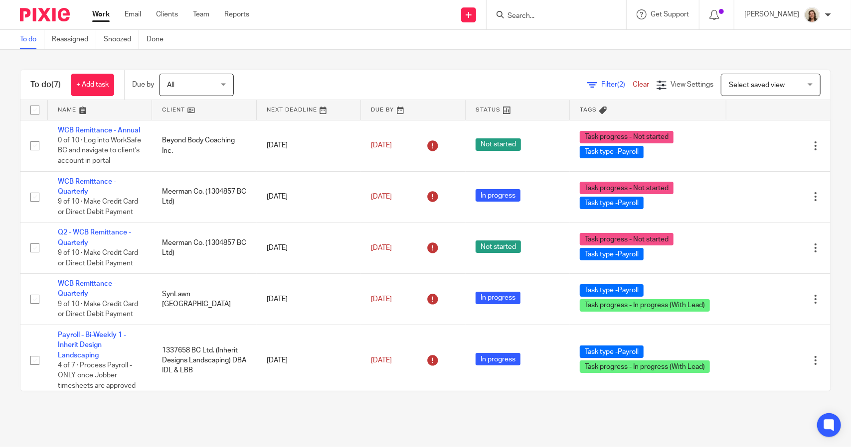
scroll to position [157, 0]
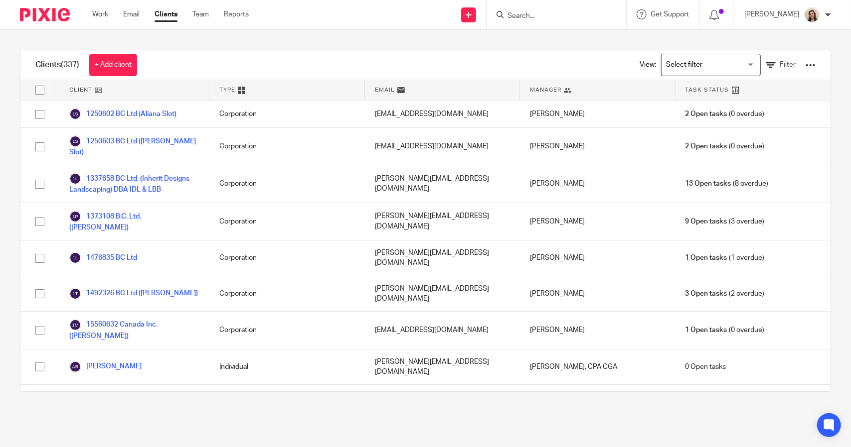
click at [523, 16] on input "Search" at bounding box center [551, 16] width 90 height 9
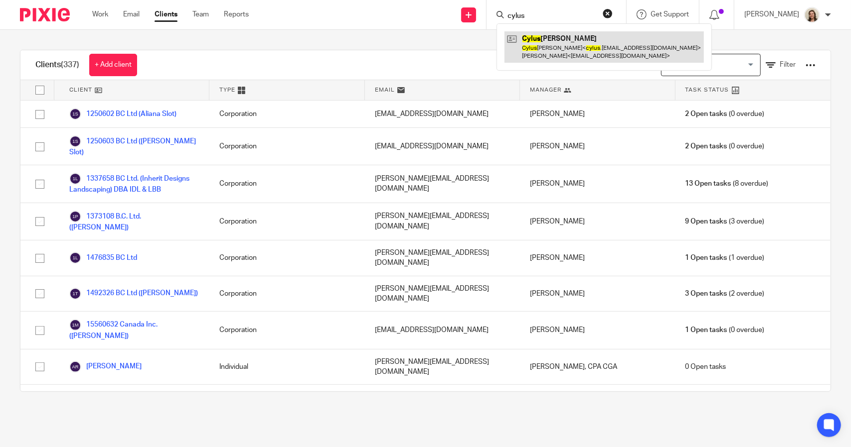
type input "cylus"
click at [539, 39] on link at bounding box center [603, 46] width 199 height 31
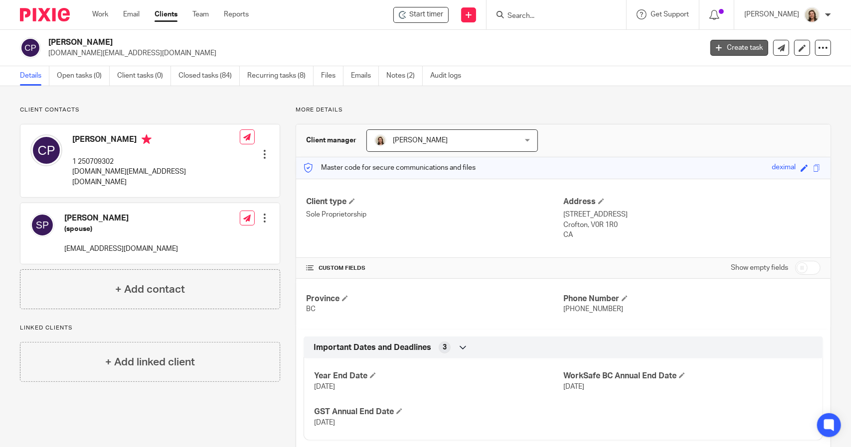
click at [727, 44] on link "Create task" at bounding box center [739, 48] width 58 height 16
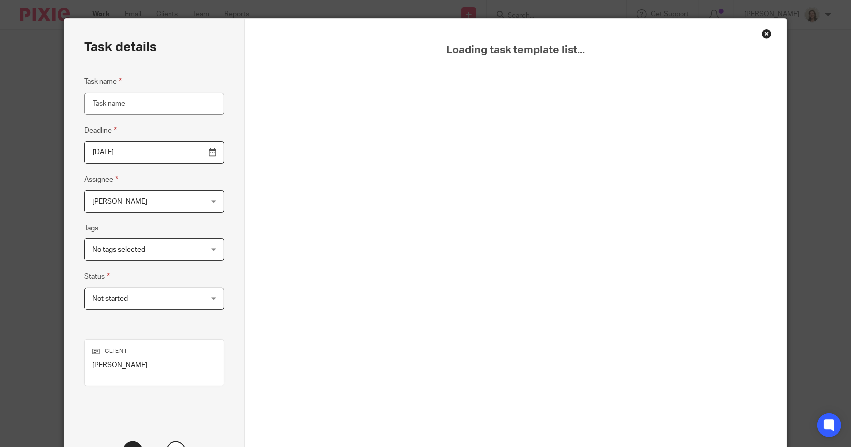
scroll to position [8, 0]
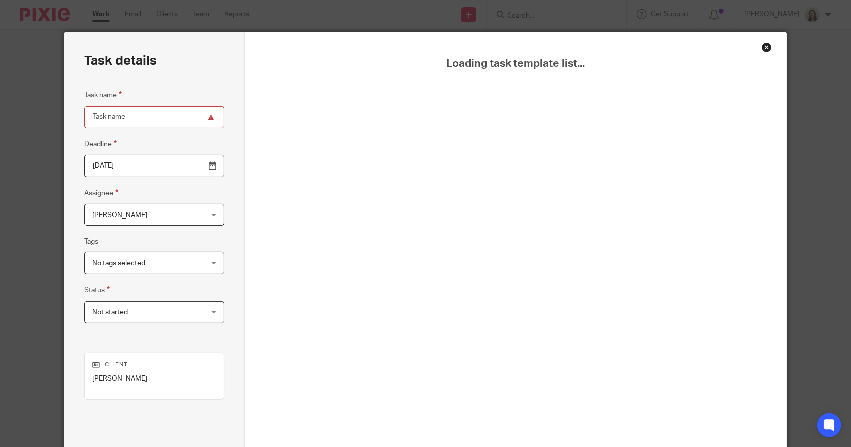
click at [763, 47] on div "Close this dialog window" at bounding box center [766, 47] width 10 height 10
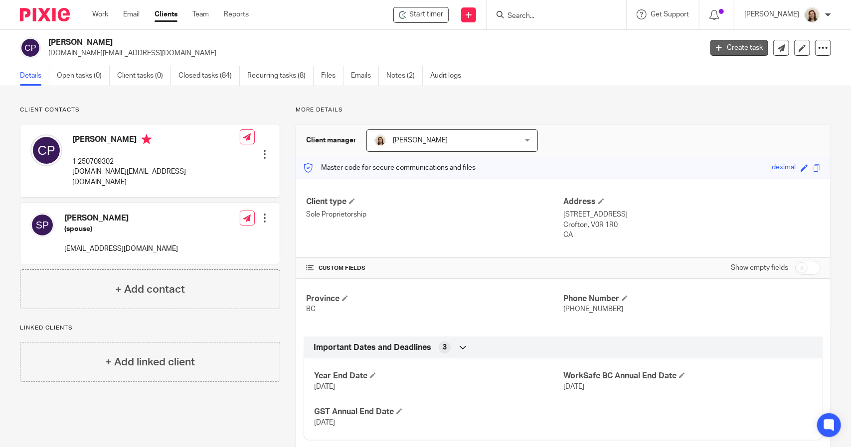
click at [721, 51] on link "Create task" at bounding box center [739, 48] width 58 height 16
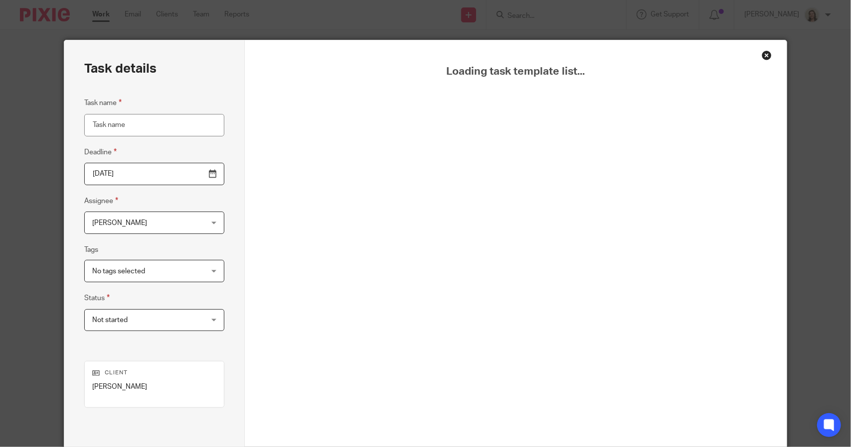
click at [761, 59] on div "Close this dialog window" at bounding box center [766, 55] width 10 height 10
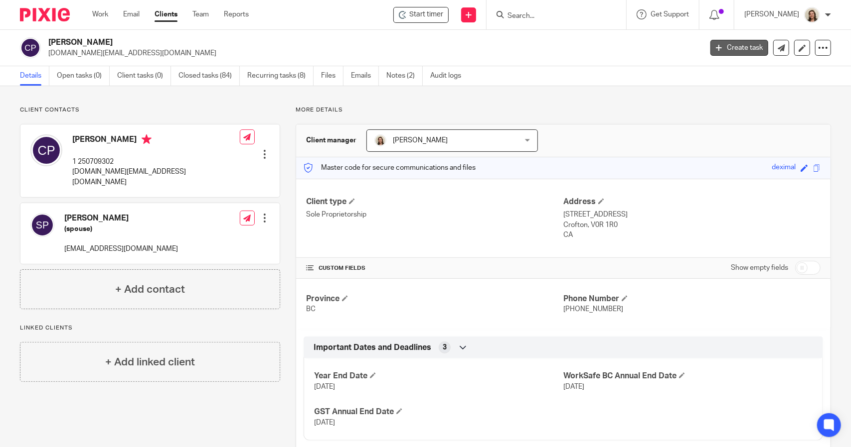
click at [734, 51] on link "Create task" at bounding box center [739, 48] width 58 height 16
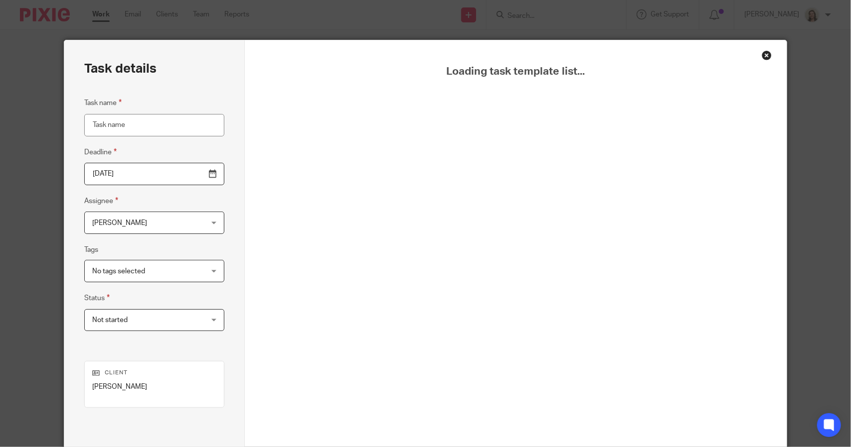
click at [764, 55] on div "Close this dialog window" at bounding box center [766, 55] width 10 height 10
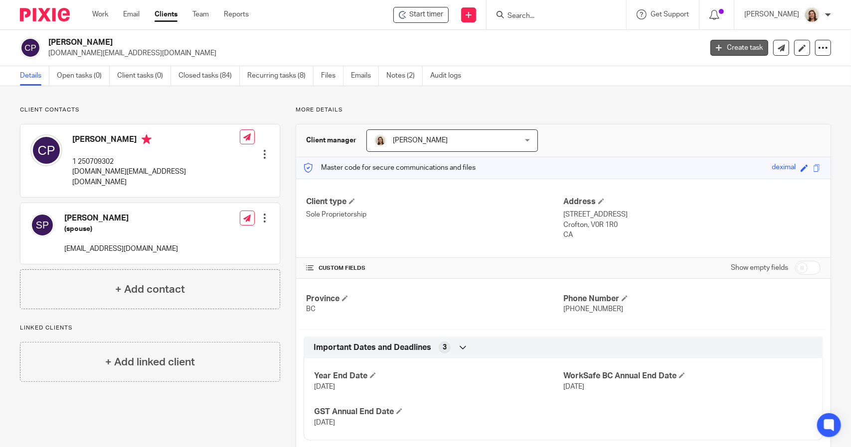
click at [716, 47] on icon at bounding box center [719, 48] width 6 height 6
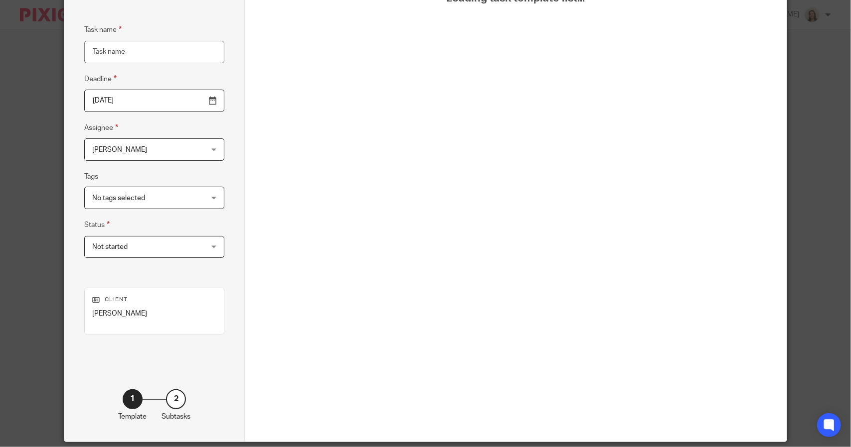
scroll to position [58, 0]
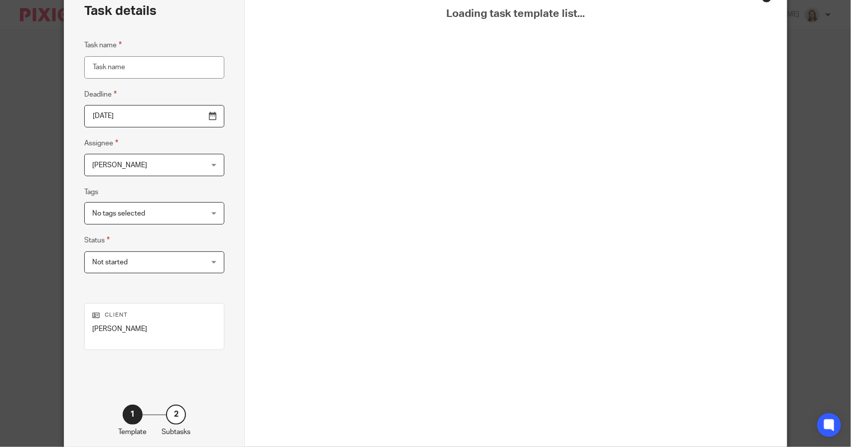
click at [129, 67] on input "Task name" at bounding box center [154, 67] width 140 height 22
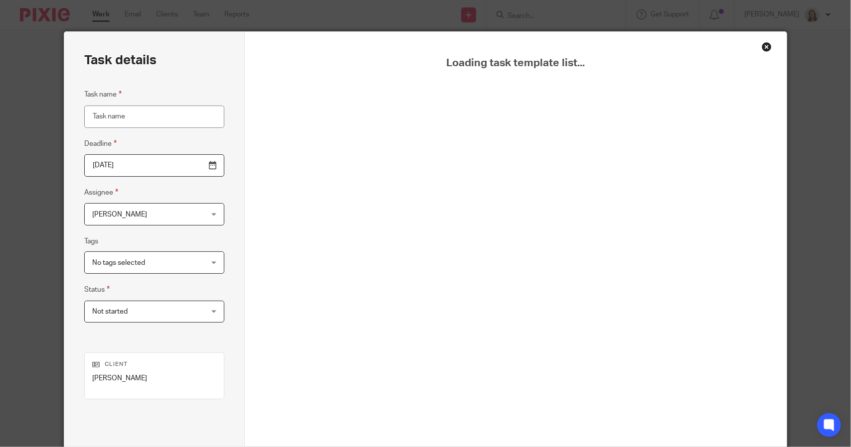
scroll to position [0, 0]
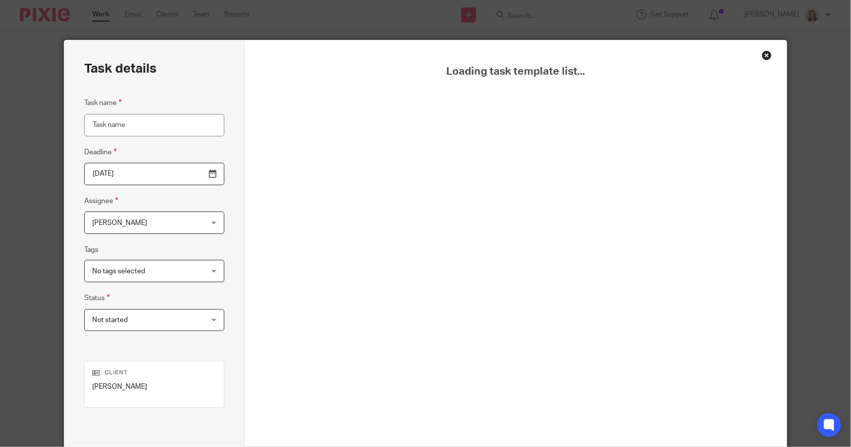
click at [117, 124] on input "Task name" at bounding box center [154, 125] width 140 height 22
type input "Contact QBO Support"
click at [762, 56] on div "Close this dialog window" at bounding box center [766, 55] width 10 height 10
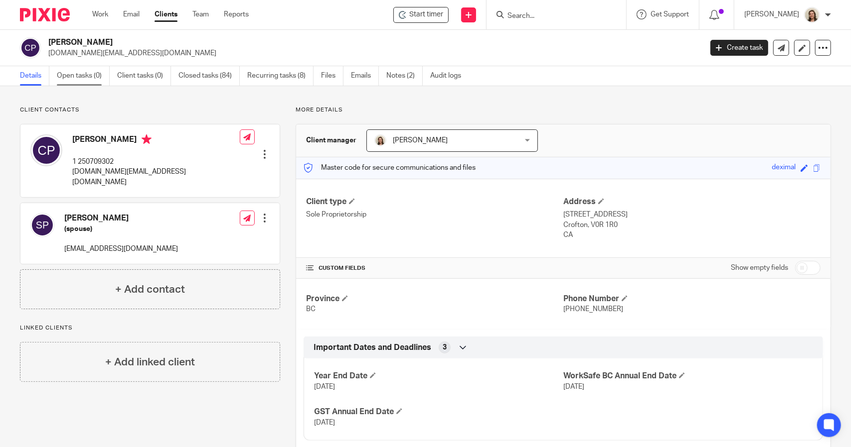
click at [83, 84] on link "Open tasks (0)" at bounding box center [83, 75] width 53 height 19
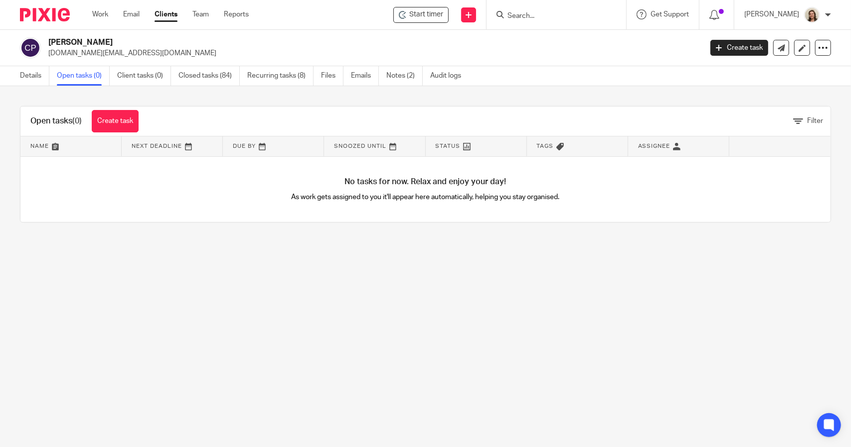
click at [511, 16] on input "Search" at bounding box center [551, 16] width 90 height 9
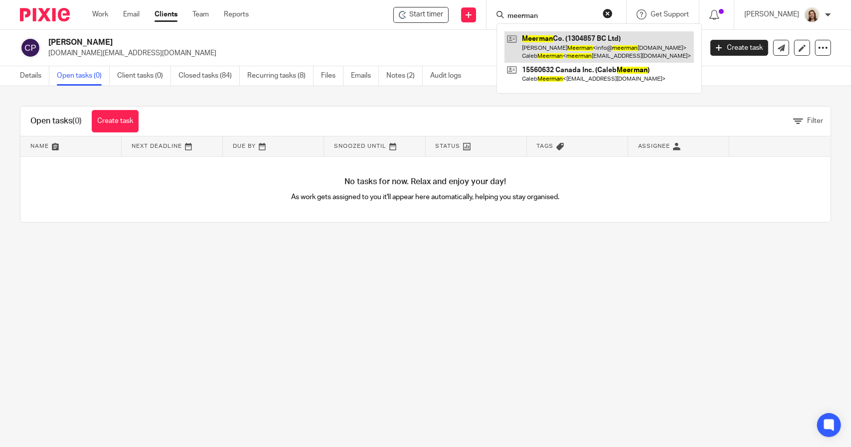
type input "meerman"
click at [545, 45] on link at bounding box center [598, 46] width 189 height 31
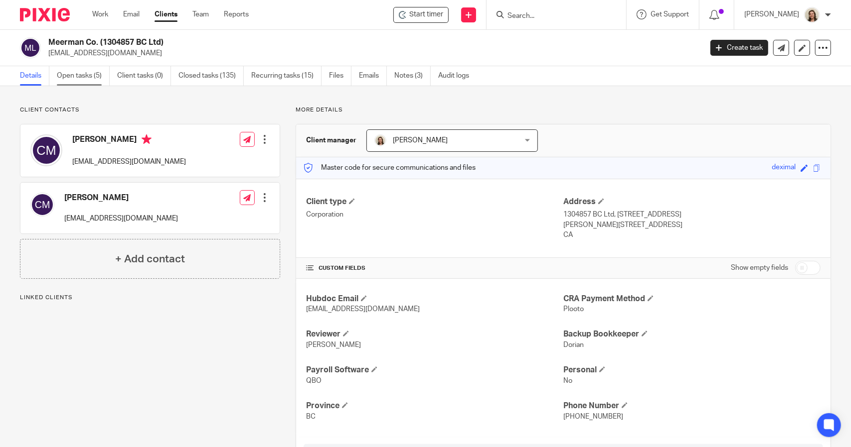
click at [90, 78] on link "Open tasks (5)" at bounding box center [83, 75] width 53 height 19
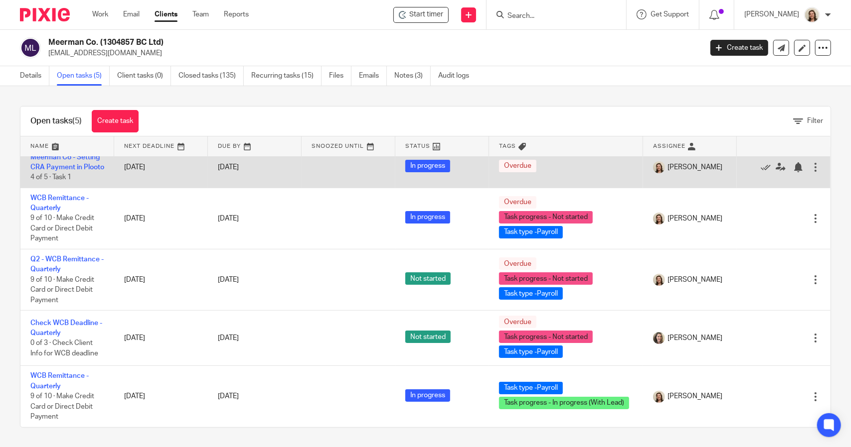
scroll to position [19, 0]
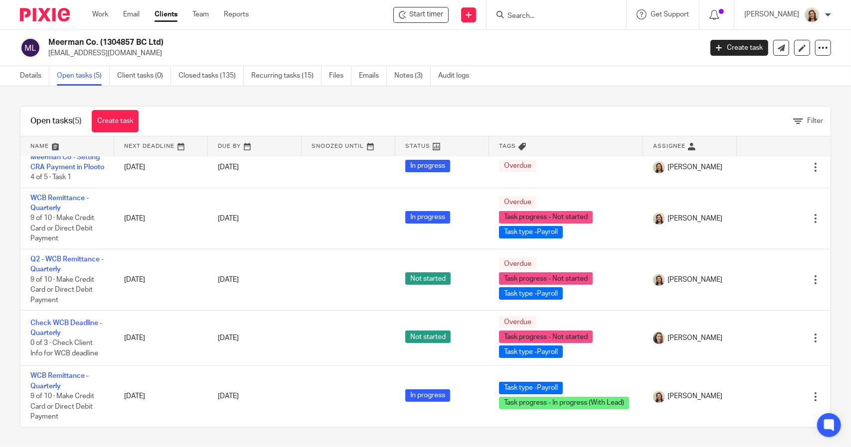
click at [575, 16] on input "Search" at bounding box center [551, 16] width 90 height 9
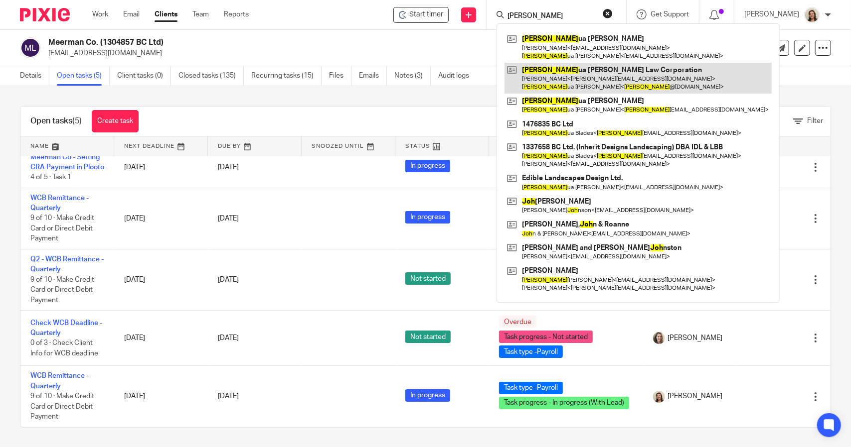
type input "josh"
click at [588, 75] on link at bounding box center [637, 78] width 267 height 31
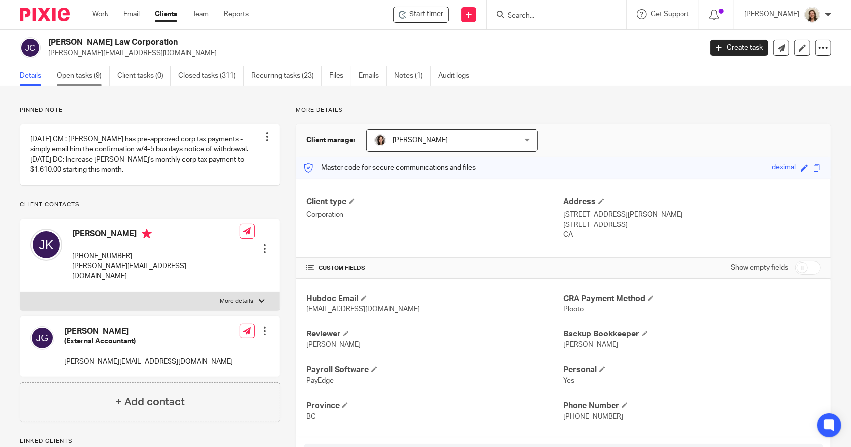
click at [94, 80] on link "Open tasks (9)" at bounding box center [83, 75] width 53 height 19
